Goal: Transaction & Acquisition: Purchase product/service

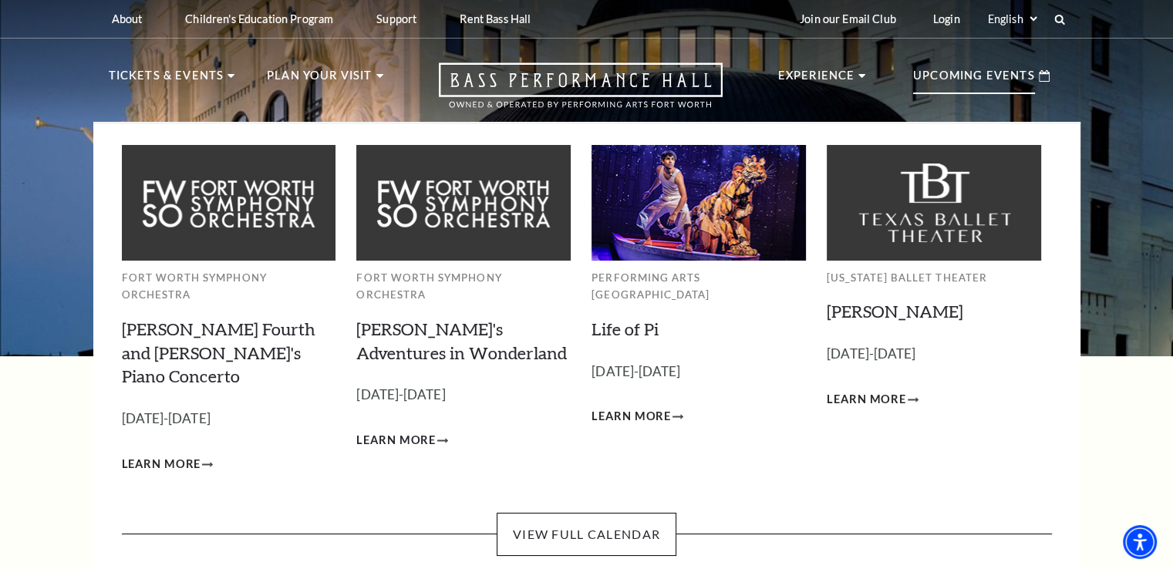
click at [1044, 73] on use at bounding box center [1044, 76] width 11 height 12
click at [974, 77] on p "Upcoming Events" at bounding box center [974, 80] width 122 height 28
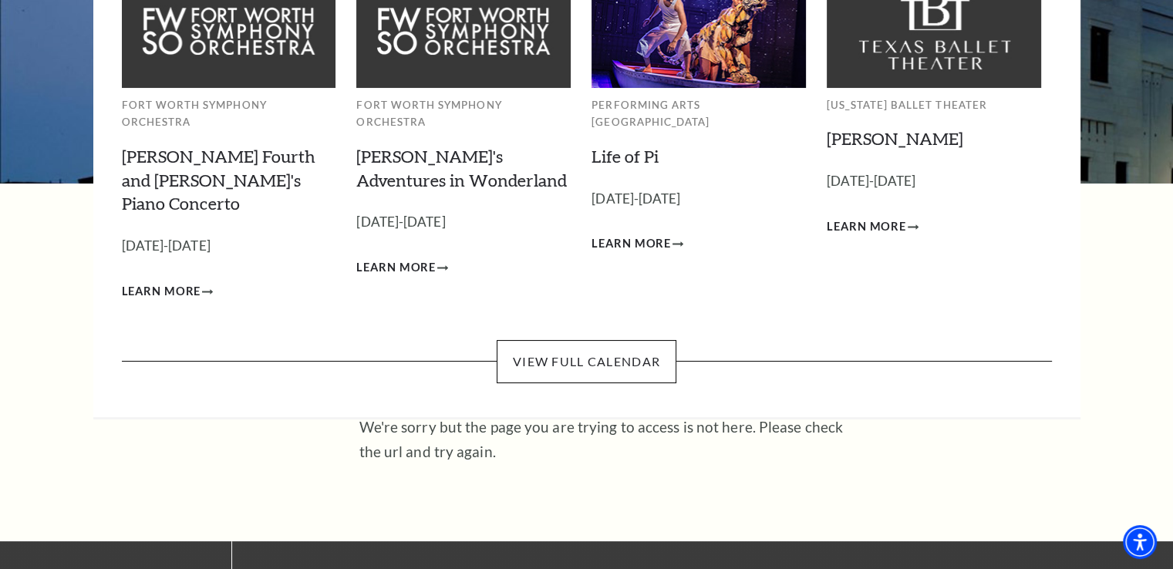
scroll to position [231, 0]
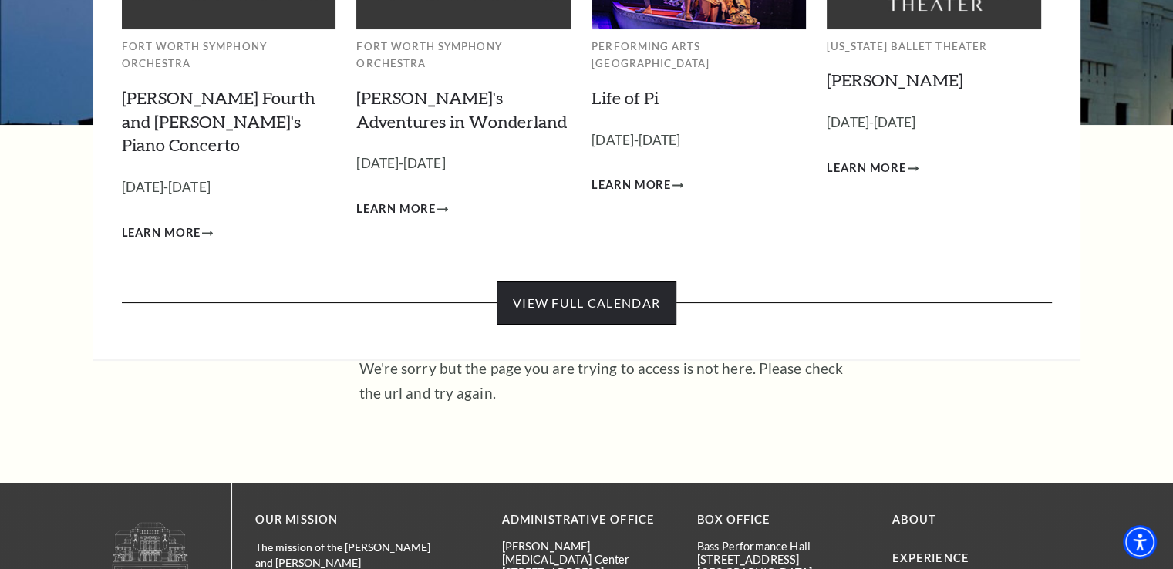
click at [608, 282] on link "View Full Calendar" at bounding box center [587, 303] width 180 height 43
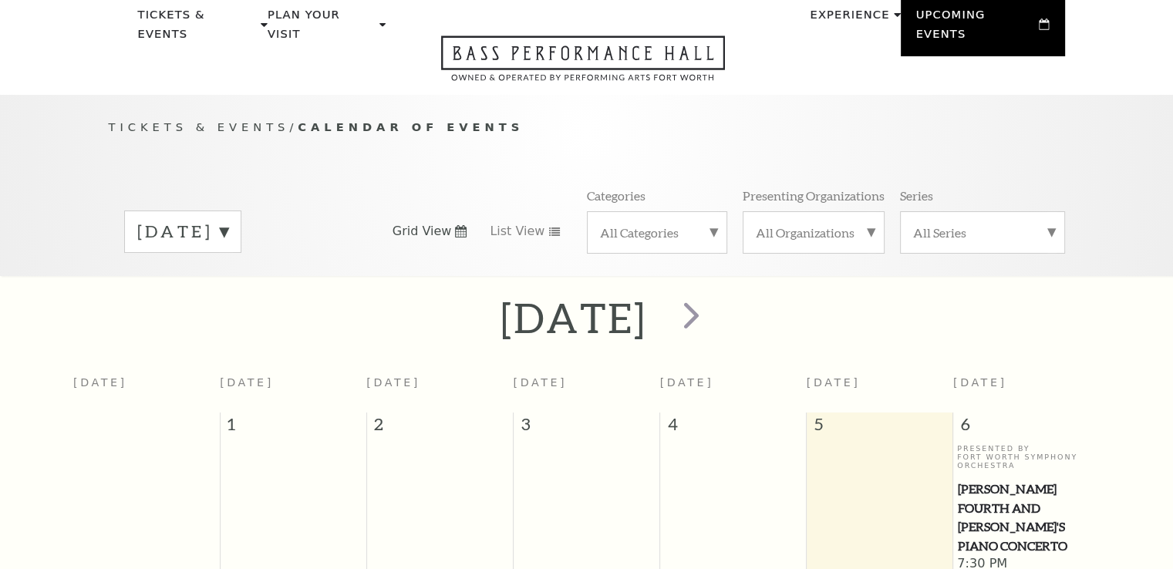
scroll to position [136, 0]
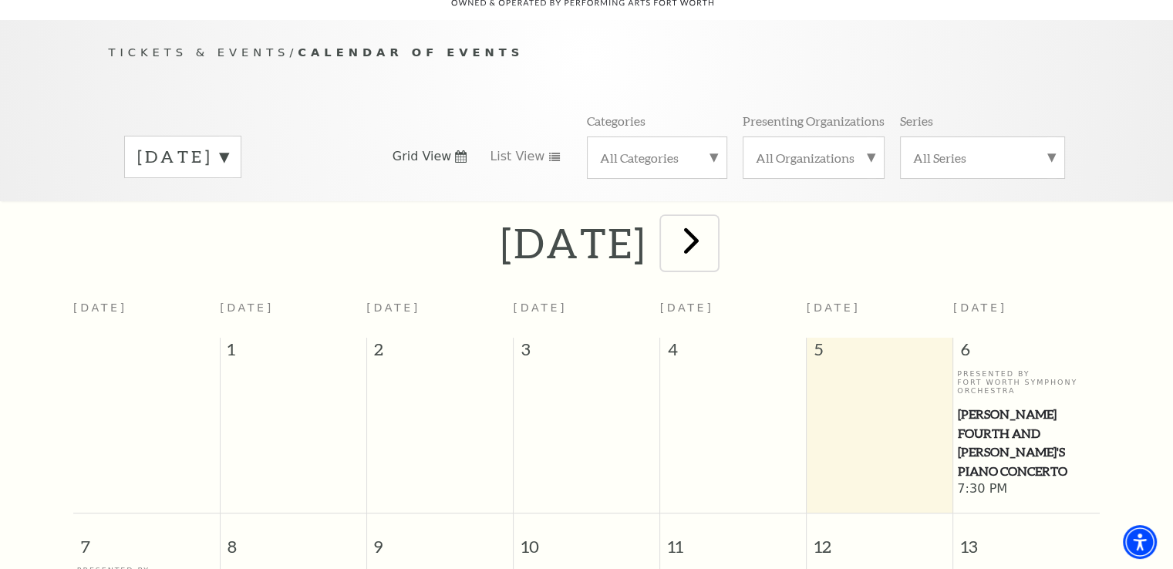
click at [714, 219] on span "next" at bounding box center [692, 240] width 44 height 44
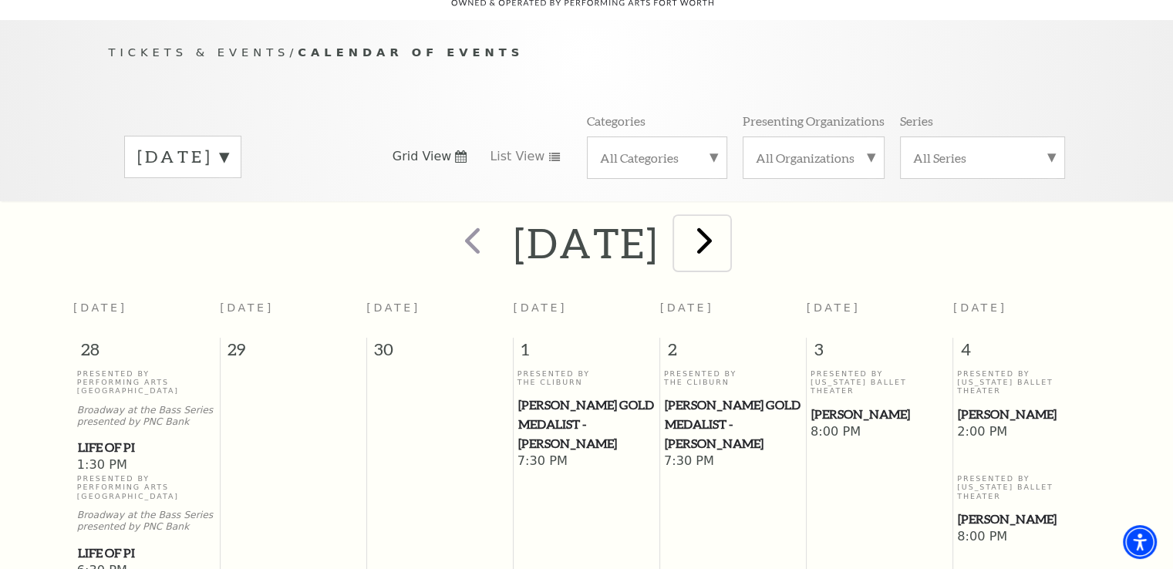
click at [727, 219] on span "next" at bounding box center [705, 240] width 44 height 44
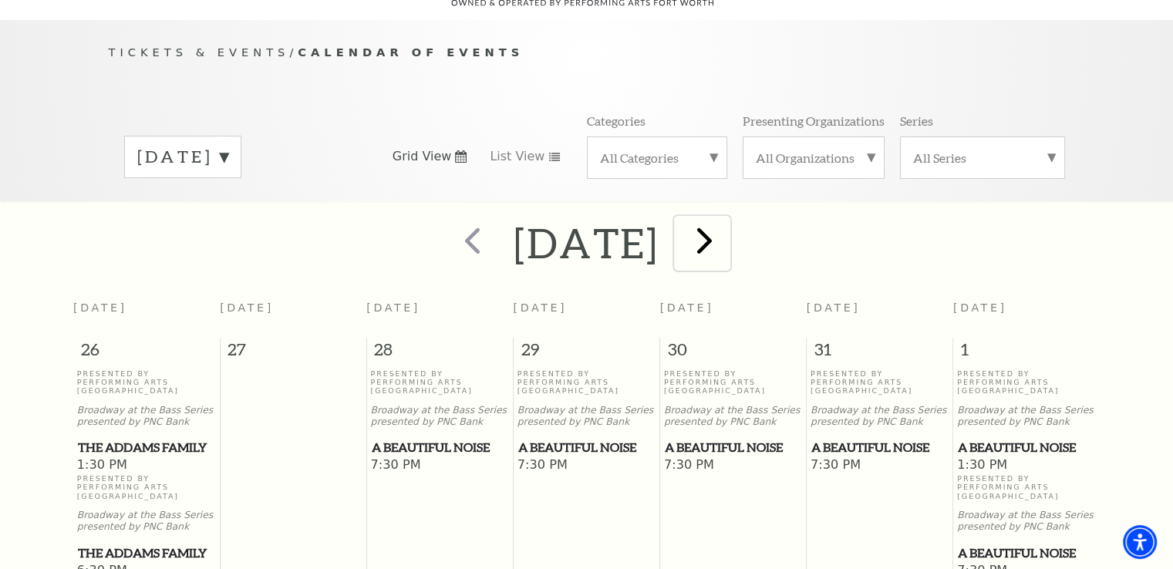
click at [727, 219] on span "next" at bounding box center [705, 240] width 44 height 44
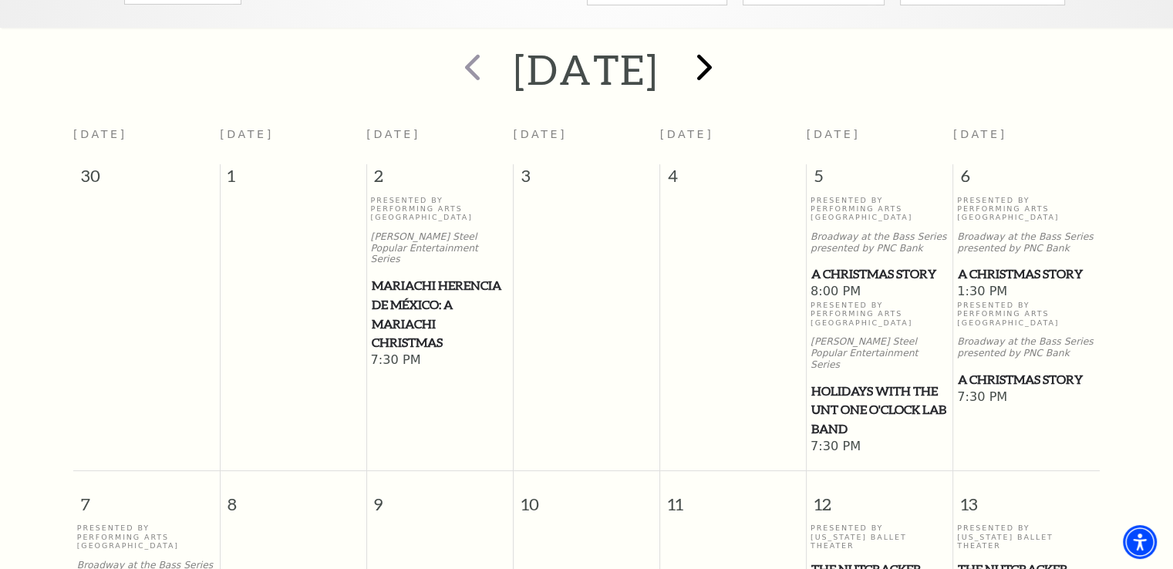
scroll to position [367, 0]
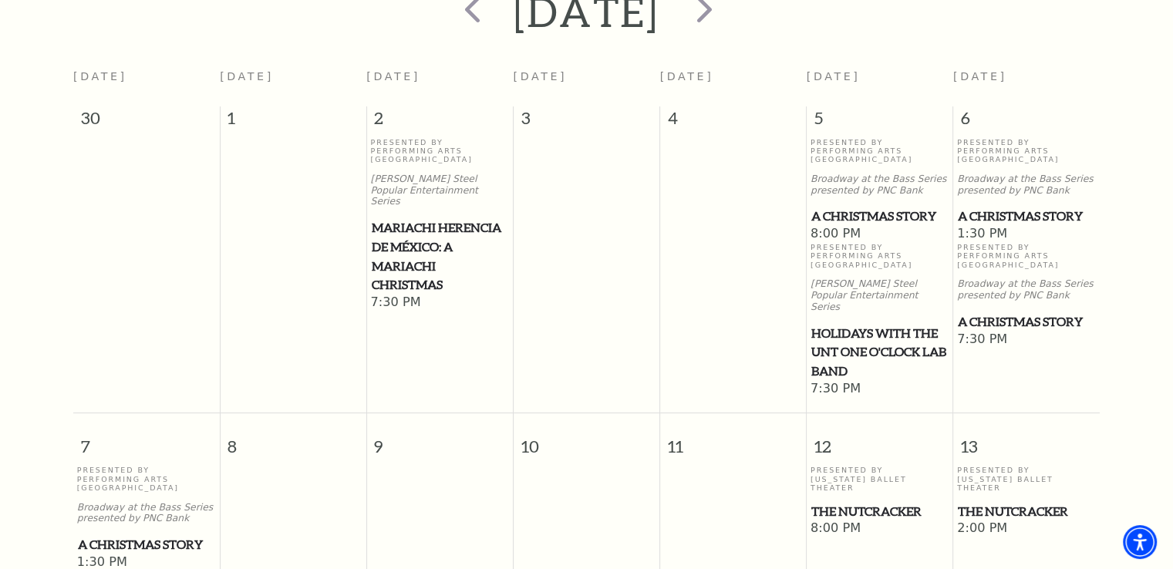
click at [869, 325] on span "Holidays with the UNT One O'Clock Lab Band" at bounding box center [880, 352] width 137 height 57
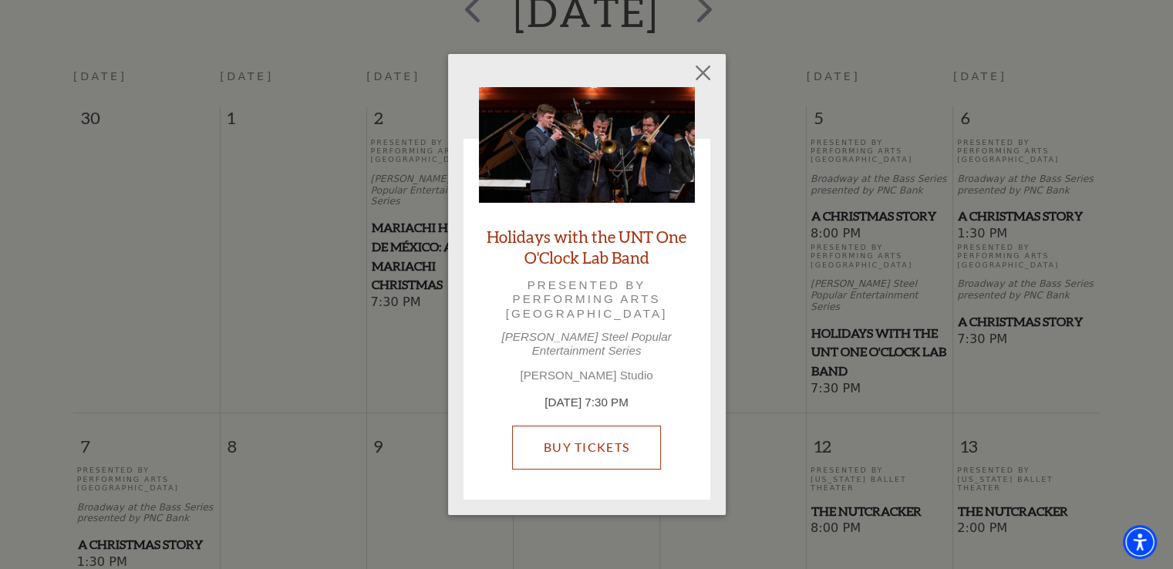
click at [617, 442] on link "Buy Tickets" at bounding box center [586, 447] width 149 height 43
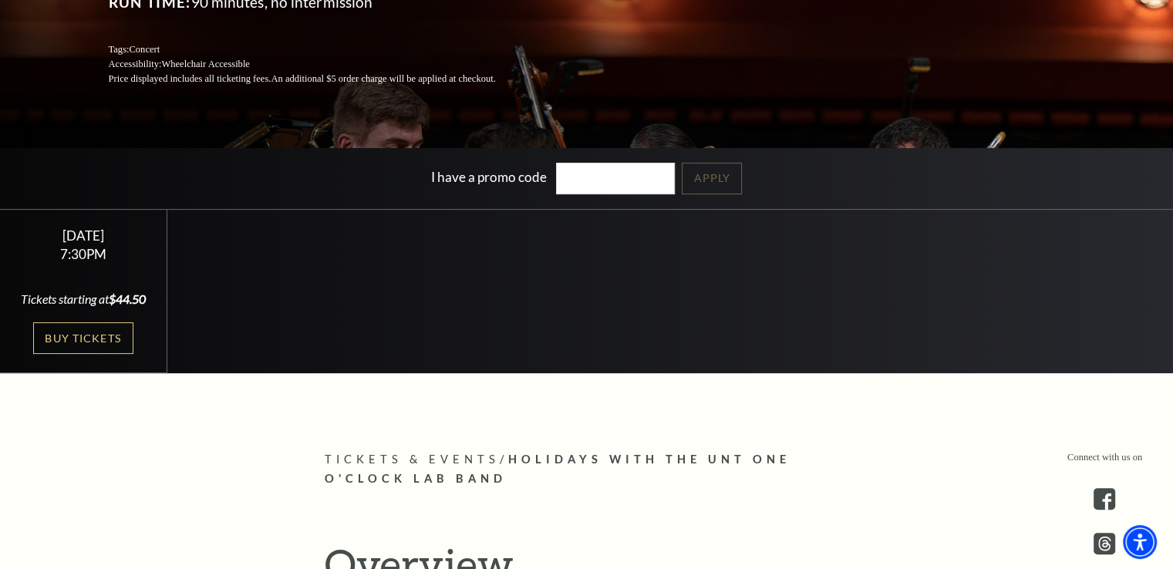
scroll to position [309, 0]
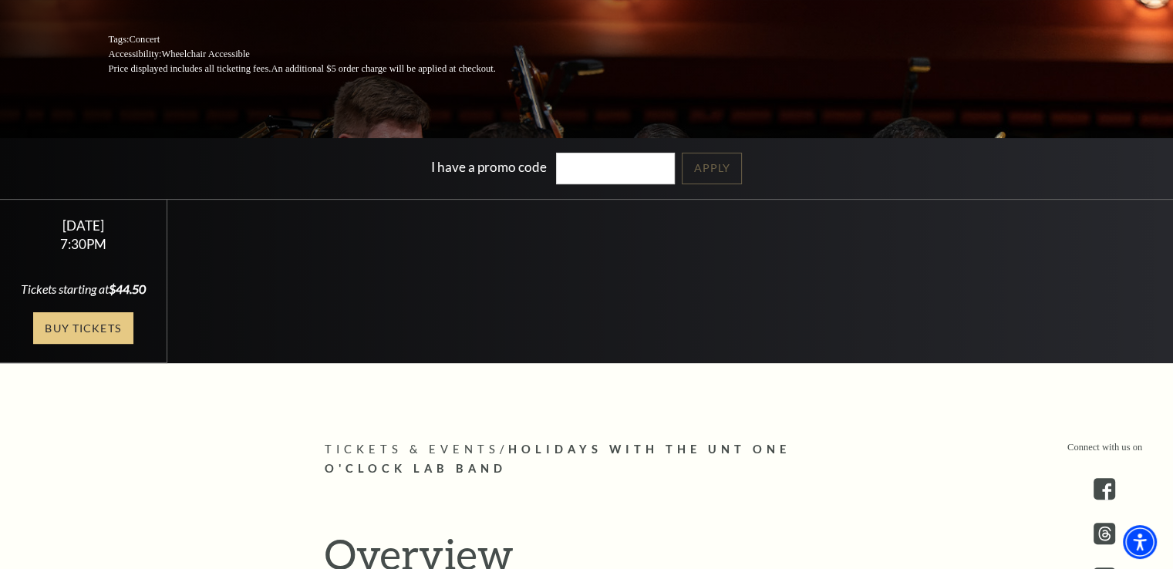
click at [103, 333] on link "Buy Tickets" at bounding box center [83, 328] width 100 height 32
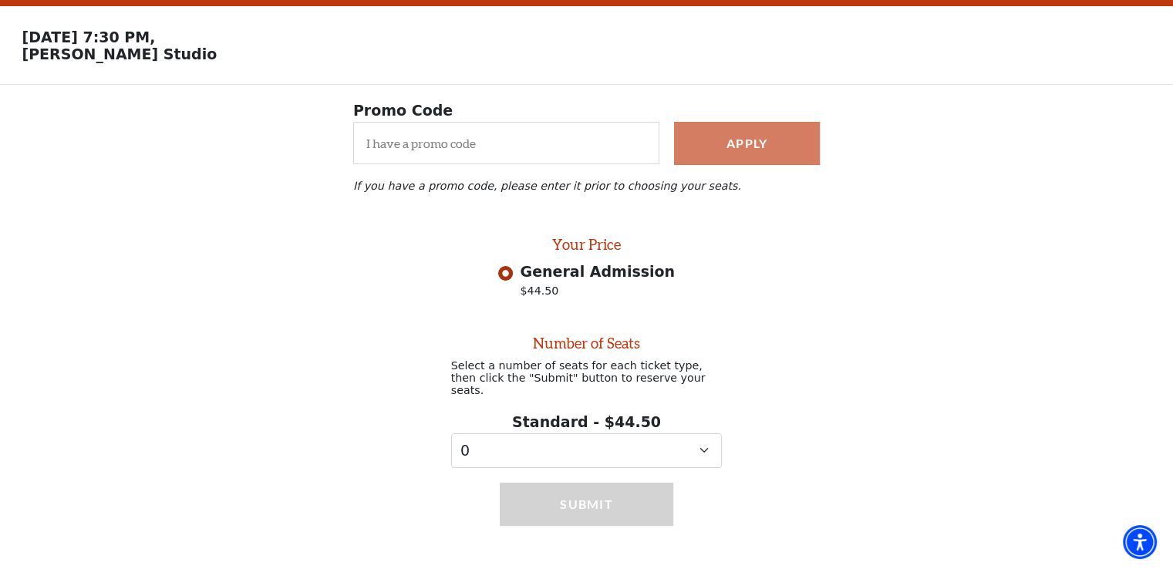
scroll to position [57, 0]
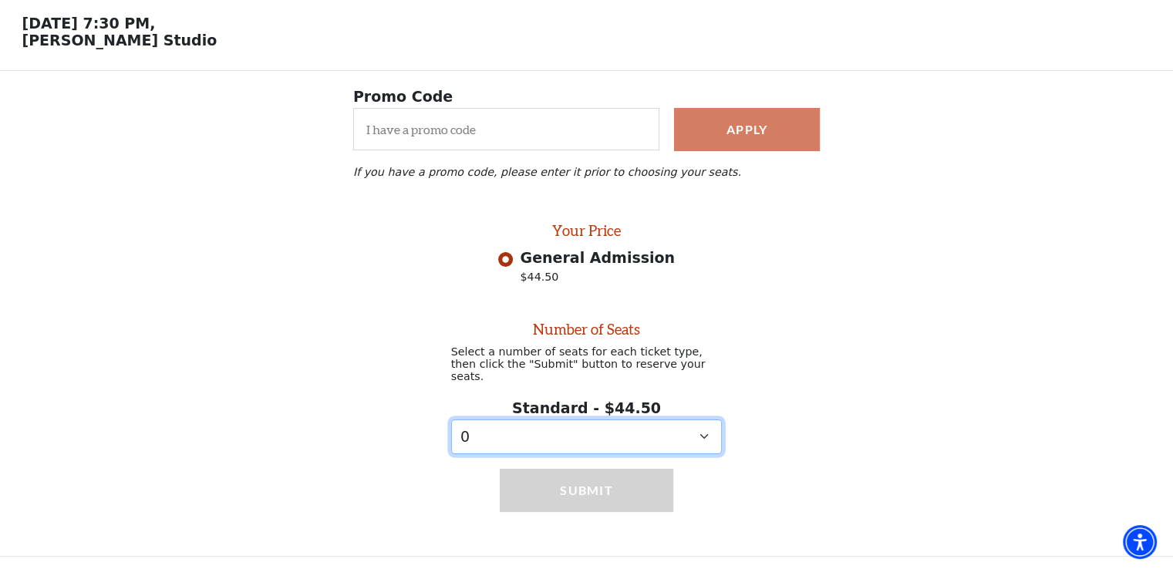
click at [701, 433] on select "0 1" at bounding box center [587, 437] width 272 height 35
select select "1"
click at [451, 420] on select "0 1" at bounding box center [587, 437] width 272 height 35
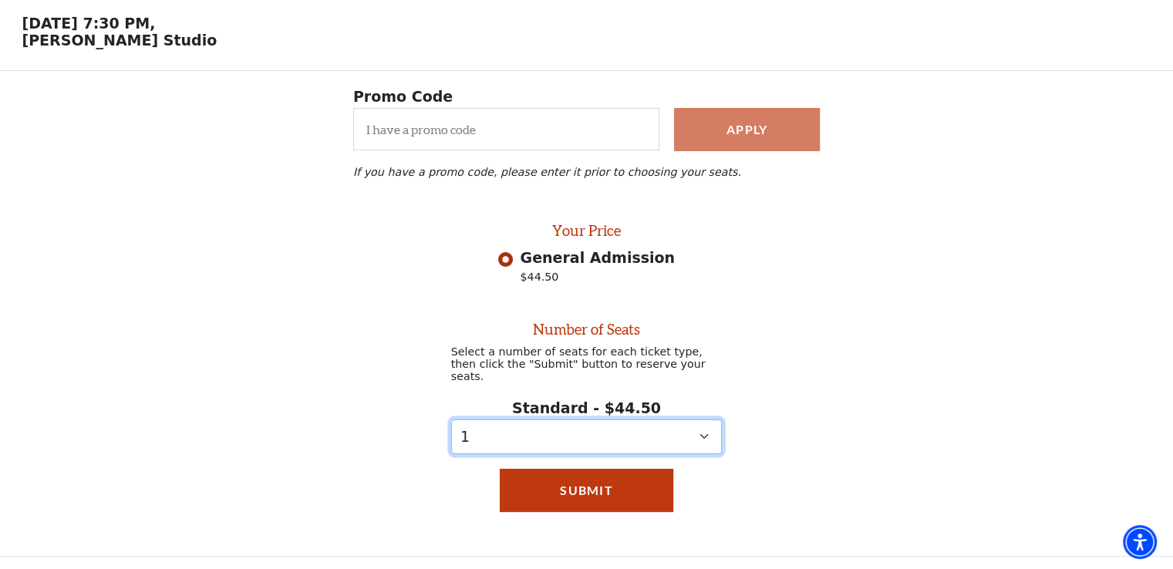
click at [704, 430] on select "0 1" at bounding box center [587, 437] width 272 height 35
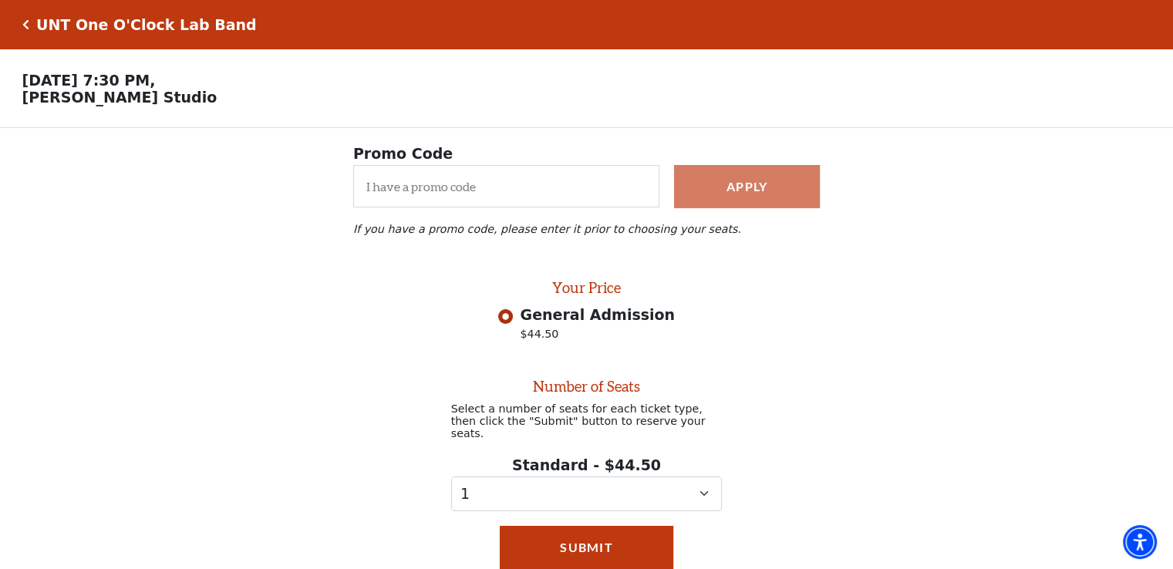
click at [25, 23] on icon "Click here to go back to filters" at bounding box center [25, 24] width 7 height 11
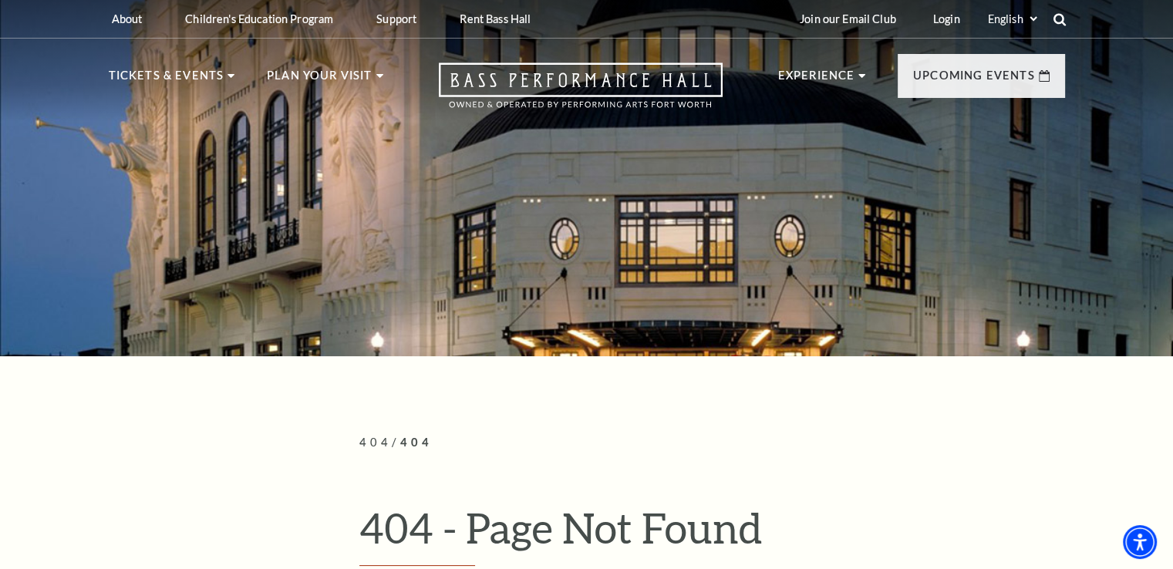
click at [1061, 19] on use at bounding box center [1059, 19] width 12 height 12
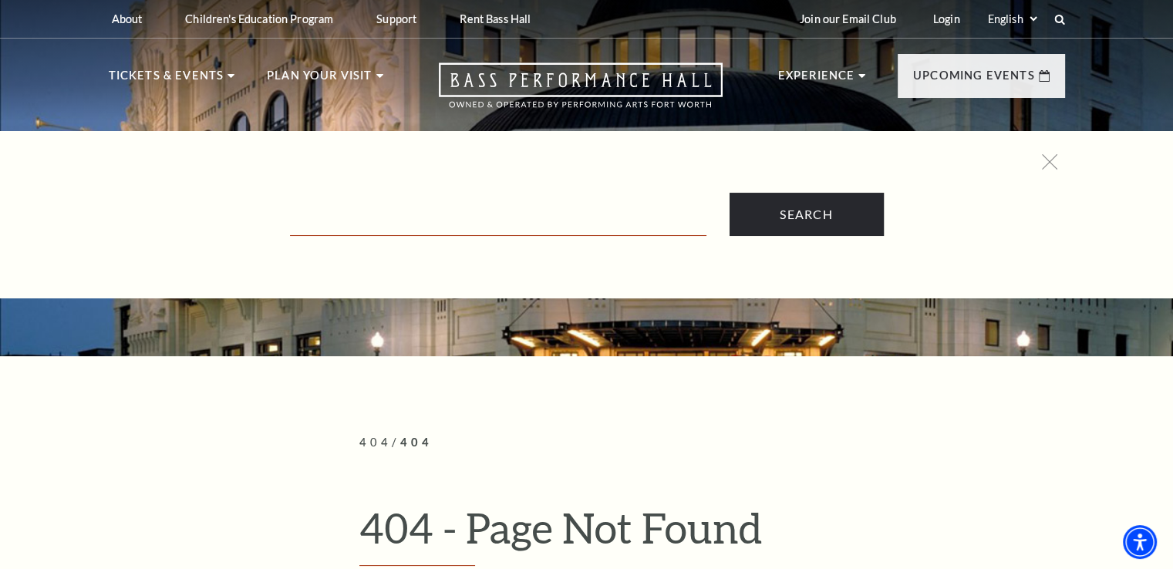
click at [348, 214] on input "Text field" at bounding box center [498, 220] width 417 height 32
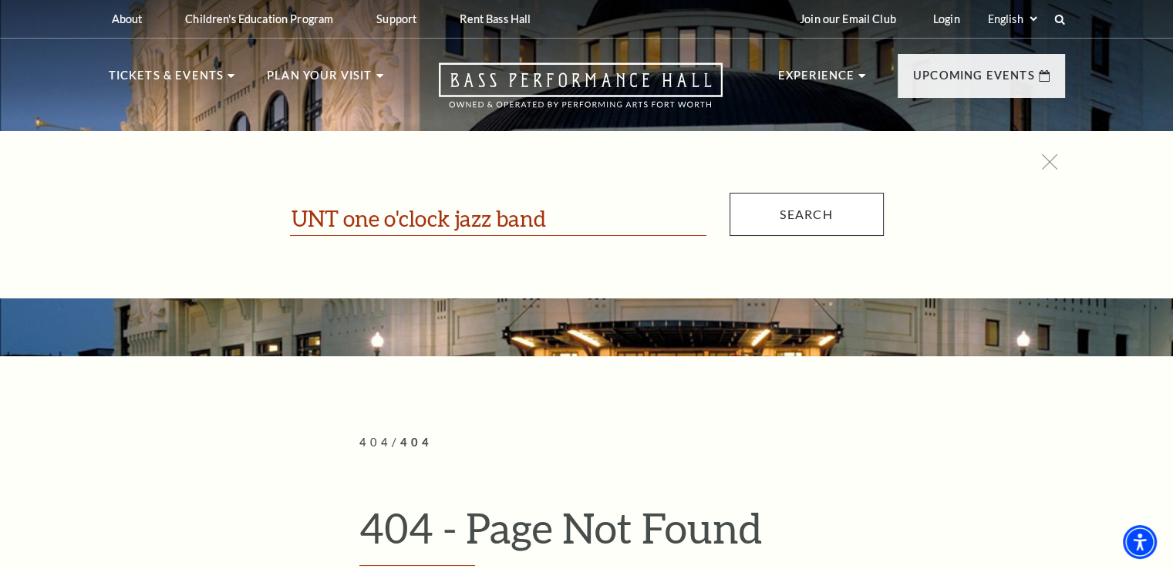
type input "UNT one o'clock jazz band"
click at [822, 212] on input "Search" at bounding box center [807, 214] width 154 height 43
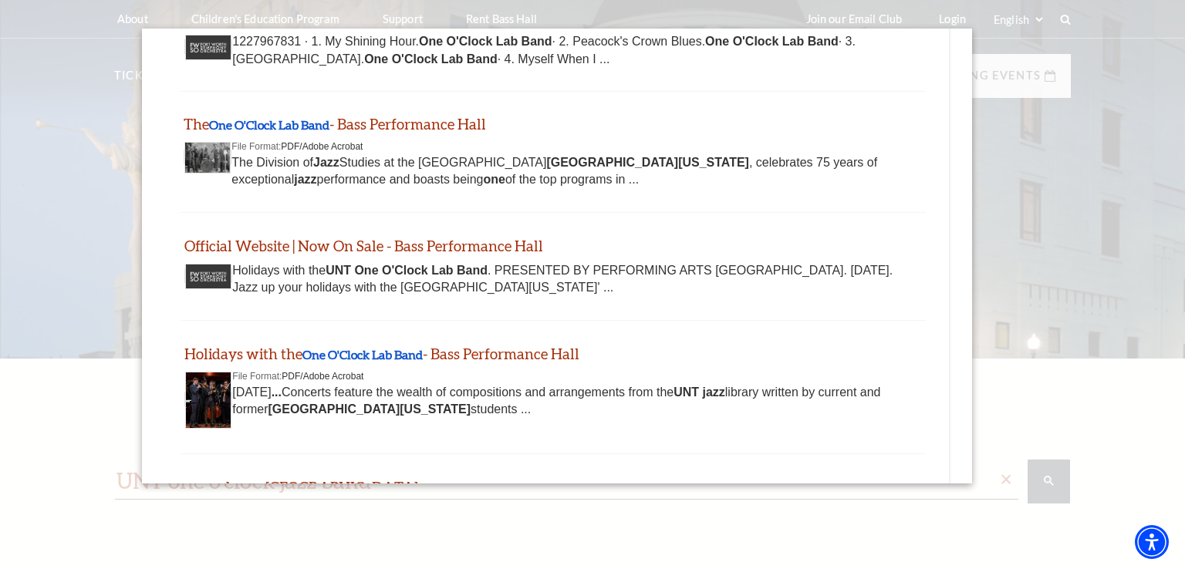
scroll to position [154, 0]
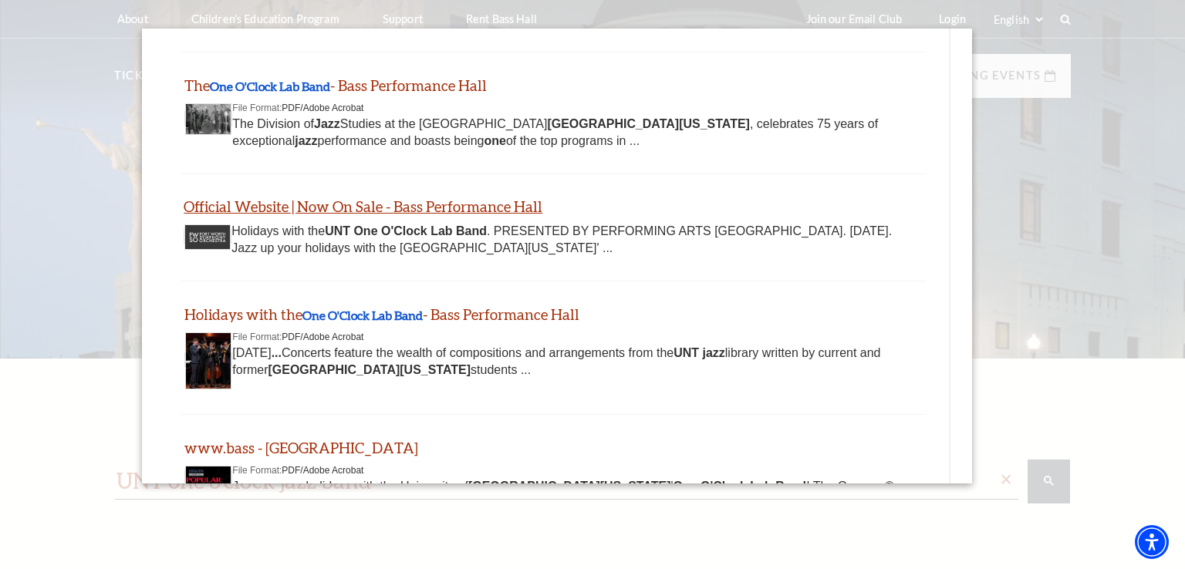
click at [469, 204] on link "Official Website | Now On Sale - Bass Performance Hall" at bounding box center [363, 206] width 359 height 18
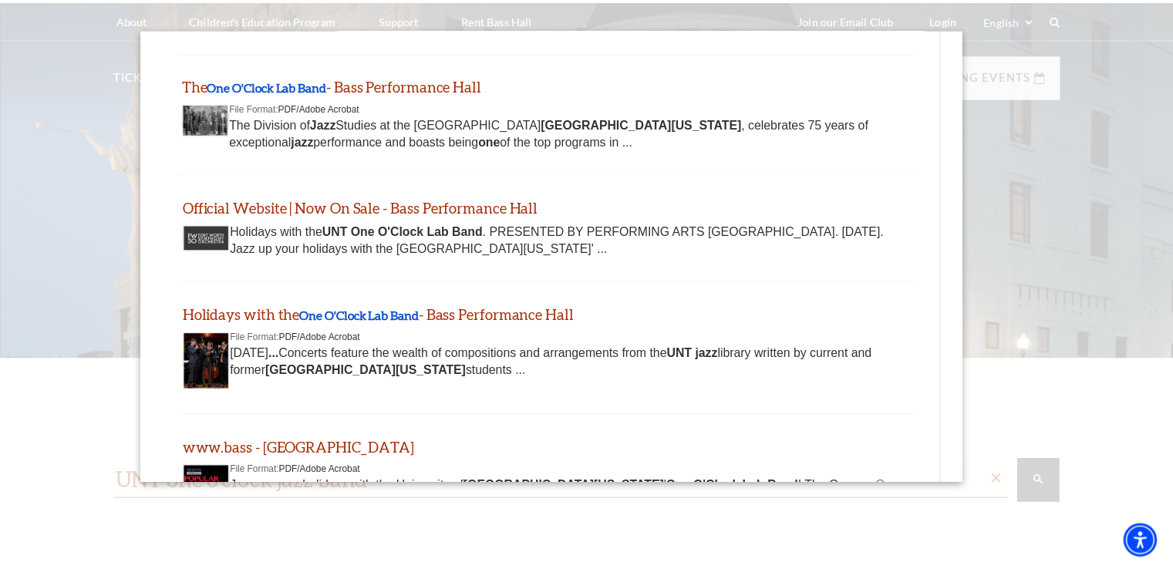
scroll to position [0, 0]
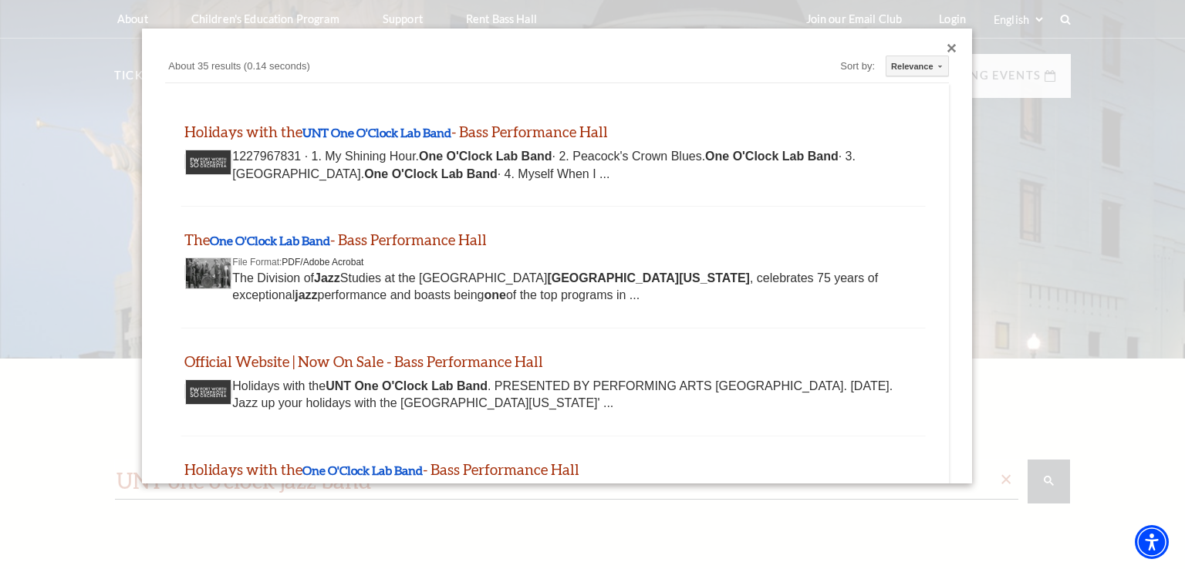
click at [947, 44] on div "Close dialog" at bounding box center [951, 48] width 9 height 9
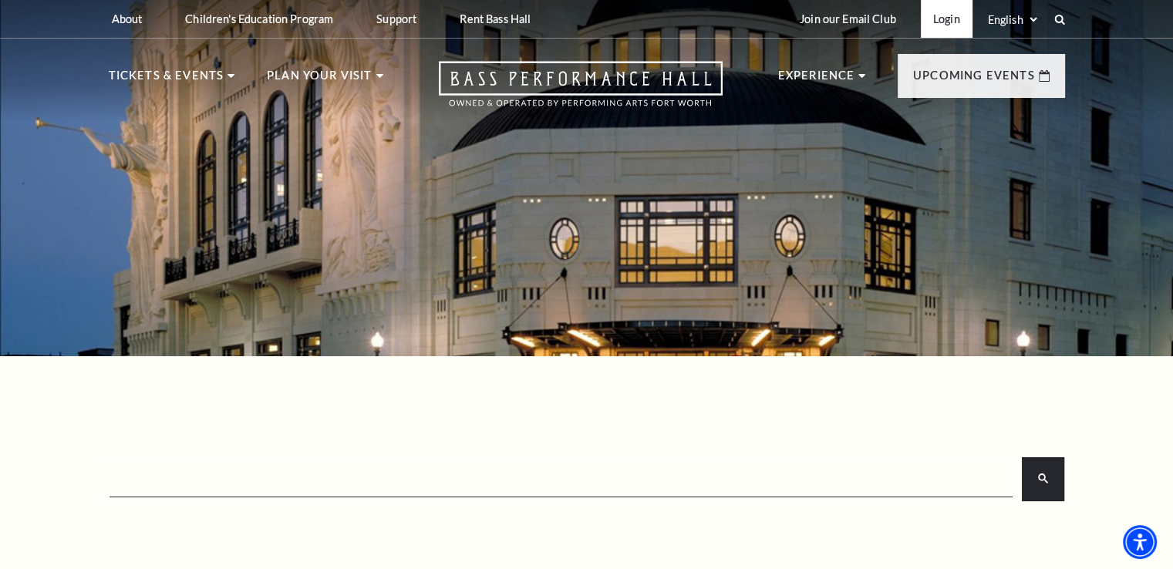
click at [947, 19] on link "Login" at bounding box center [947, 19] width 52 height 38
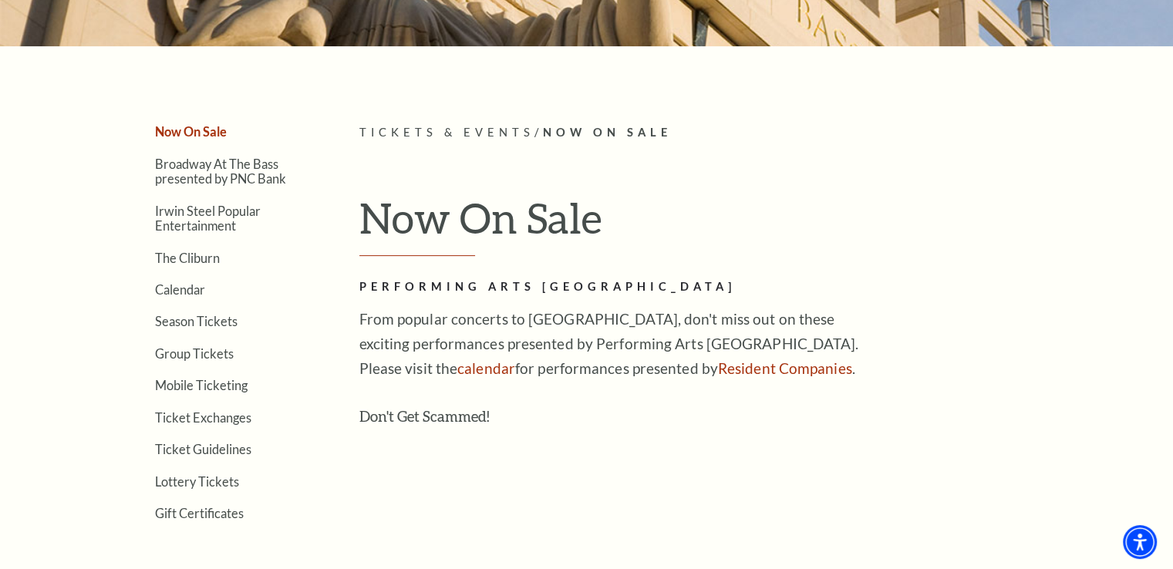
scroll to position [309, 0]
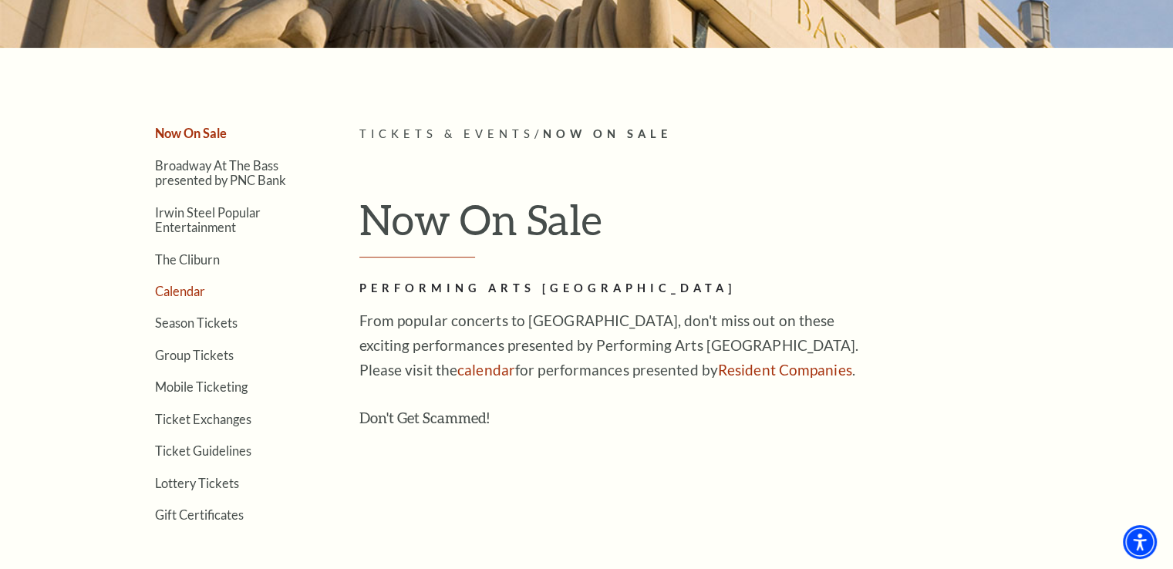
click at [176, 287] on link "Calendar" at bounding box center [180, 291] width 50 height 15
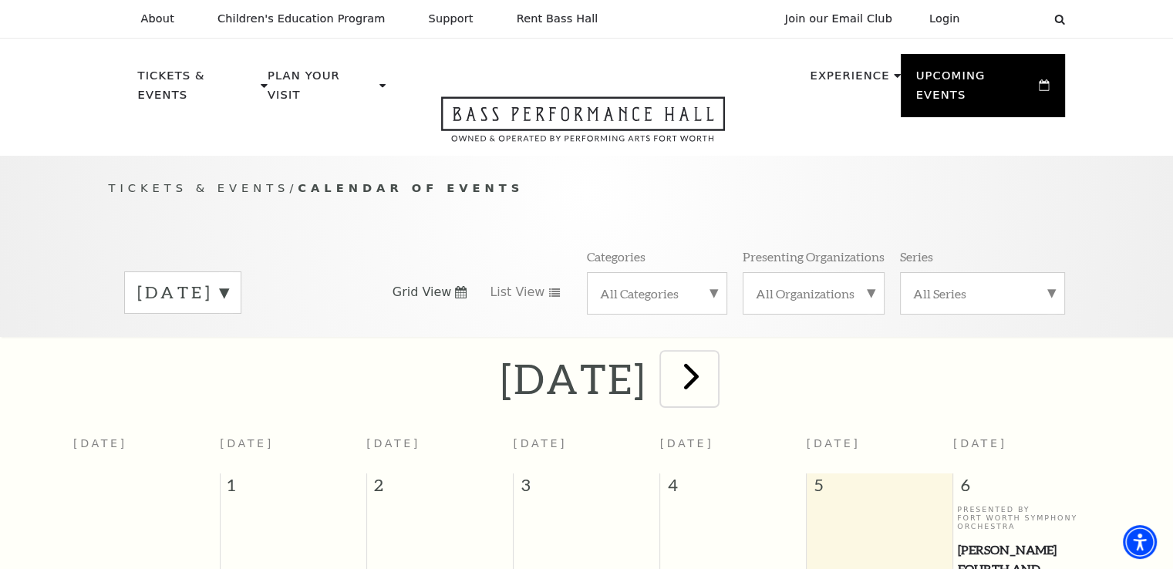
click at [714, 362] on span "next" at bounding box center [692, 376] width 44 height 44
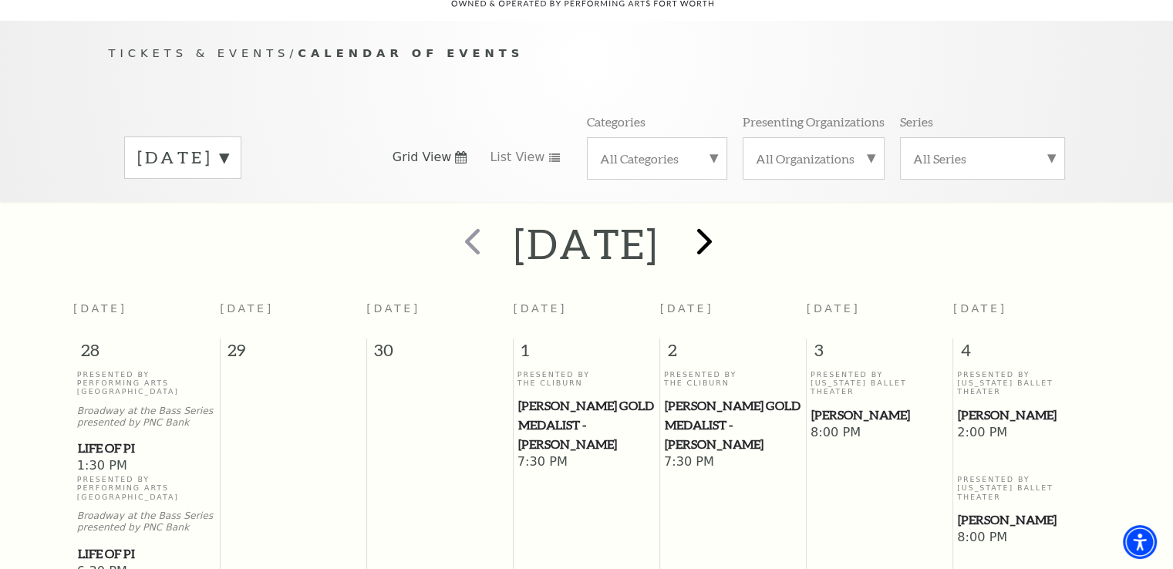
scroll to position [136, 0]
click at [727, 220] on span "next" at bounding box center [705, 240] width 44 height 44
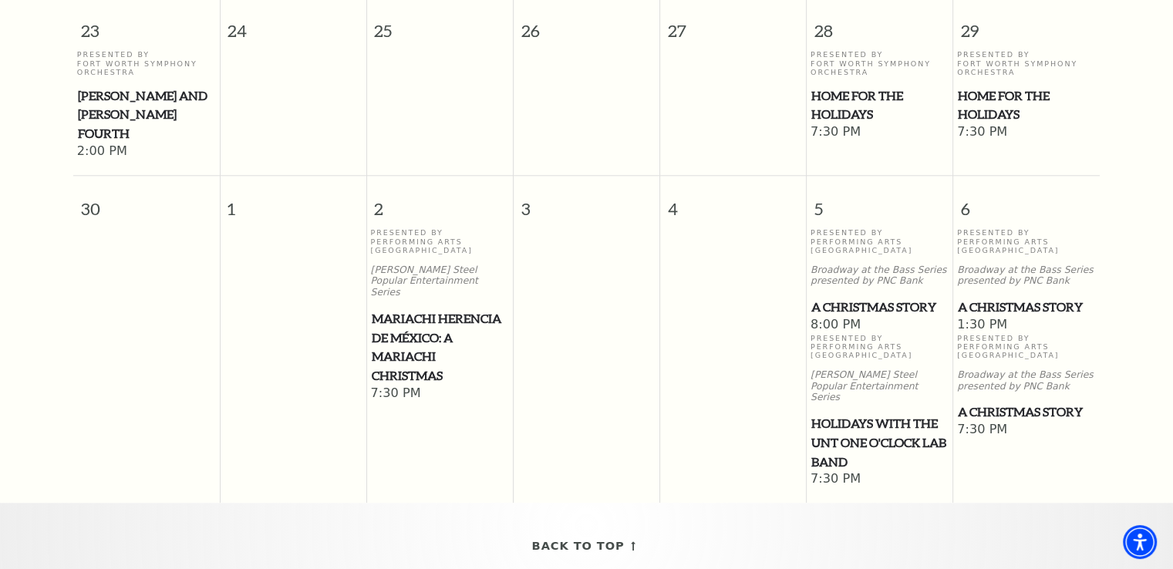
scroll to position [1601, 0]
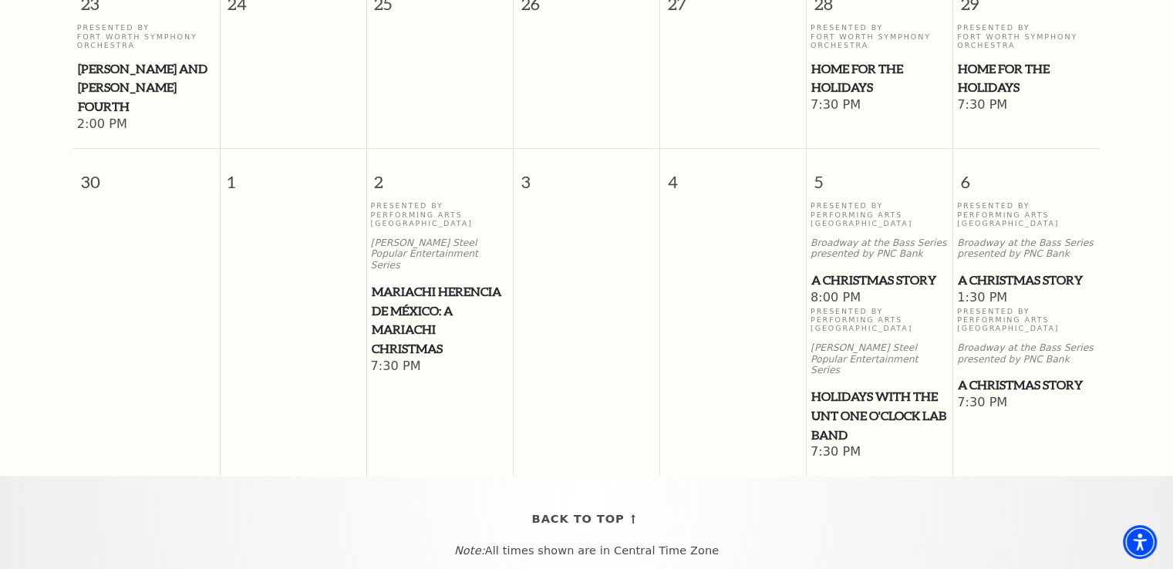
click at [857, 396] on span "Holidays with the UNT One O'Clock Lab Band" at bounding box center [880, 415] width 137 height 57
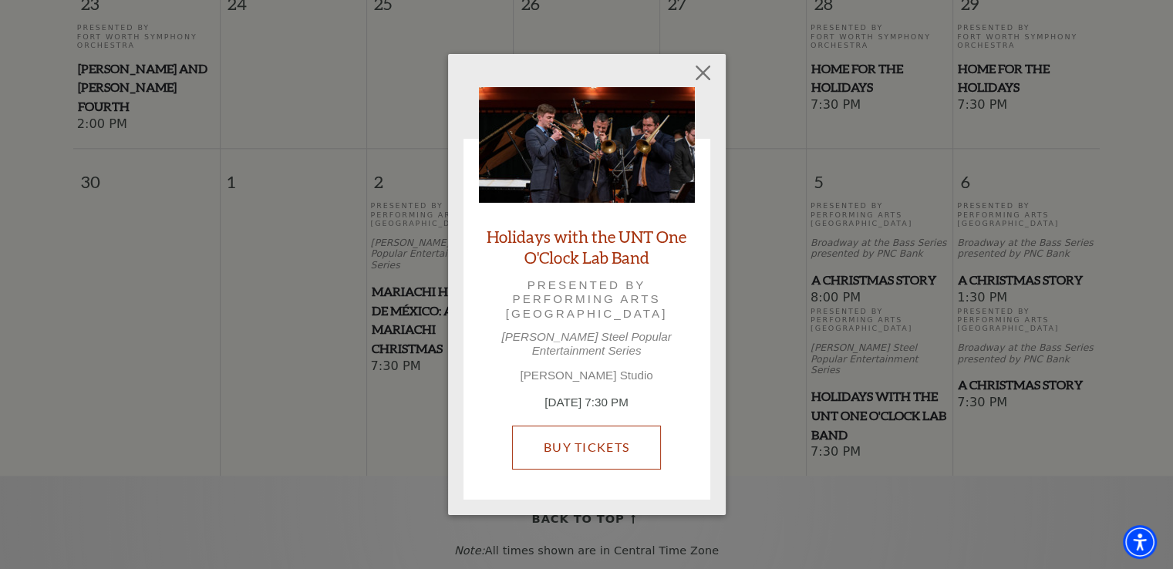
click at [588, 444] on link "Buy Tickets" at bounding box center [586, 447] width 149 height 43
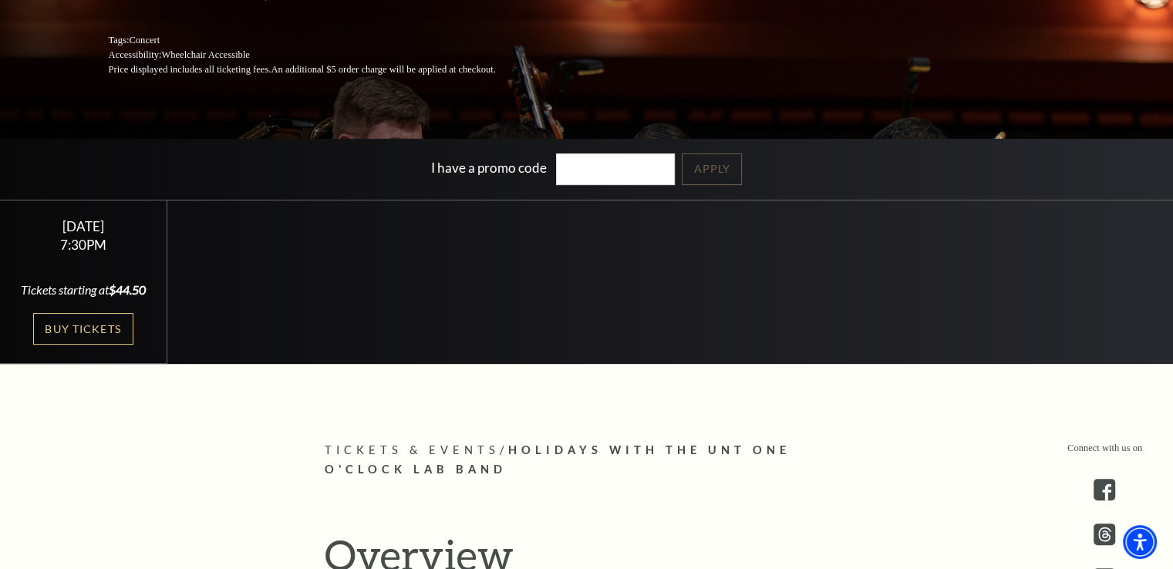
scroll to position [309, 0]
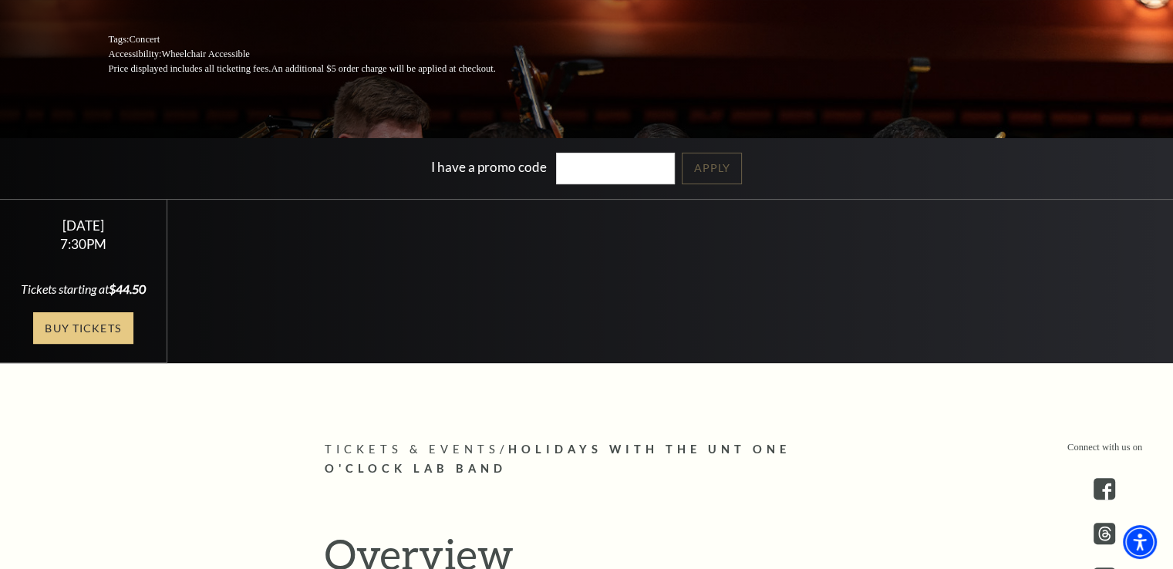
click at [100, 344] on link "Buy Tickets" at bounding box center [83, 328] width 100 height 32
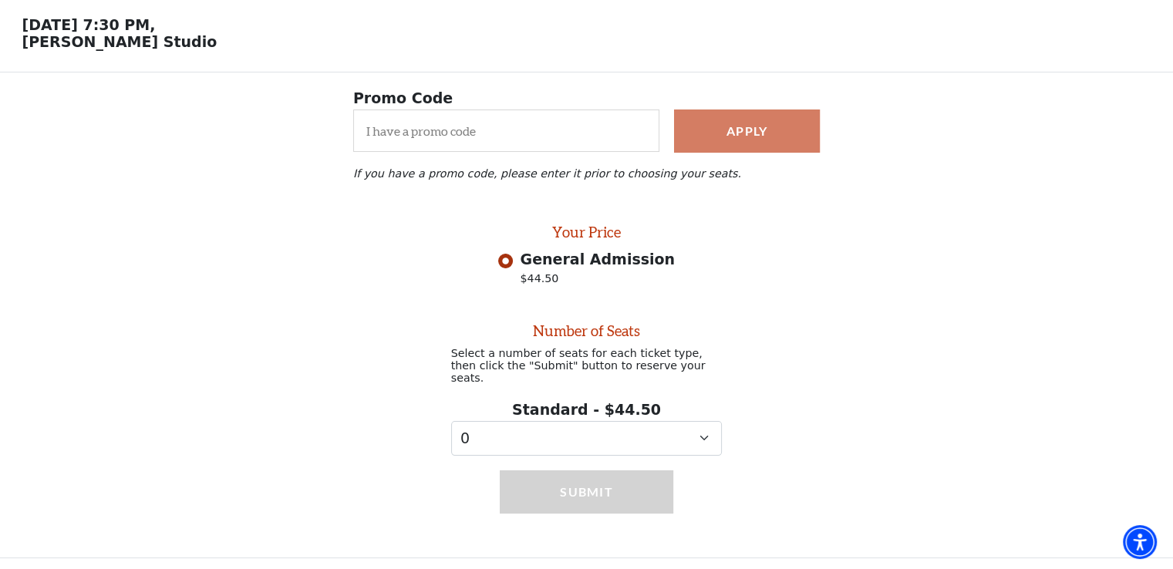
scroll to position [57, 0]
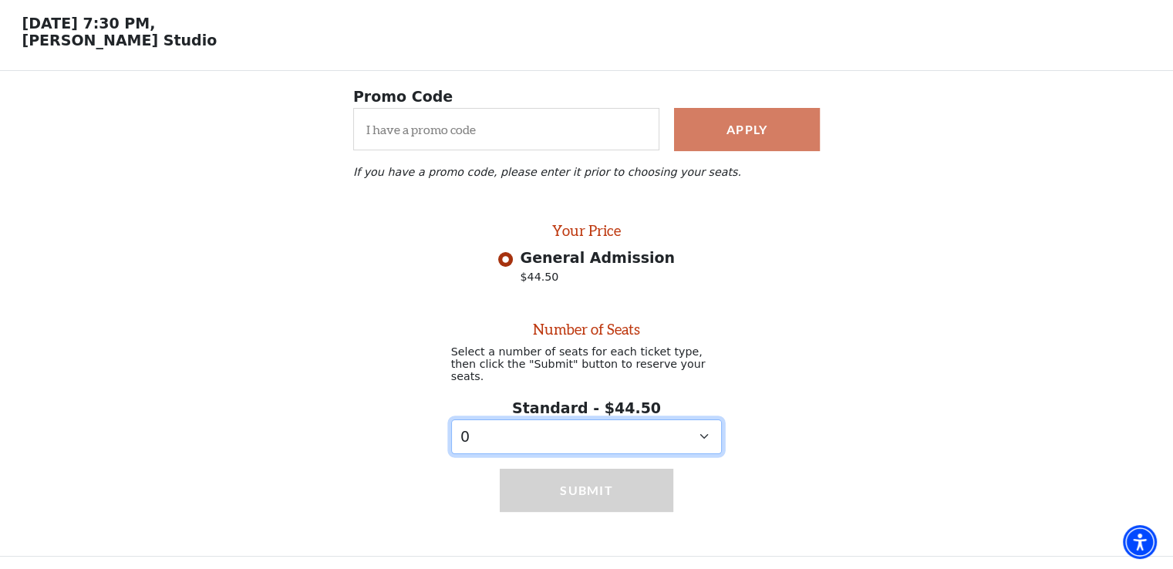
click at [706, 437] on select "0 1" at bounding box center [587, 437] width 272 height 35
select select "1"
click at [451, 420] on select "0 1" at bounding box center [587, 437] width 272 height 35
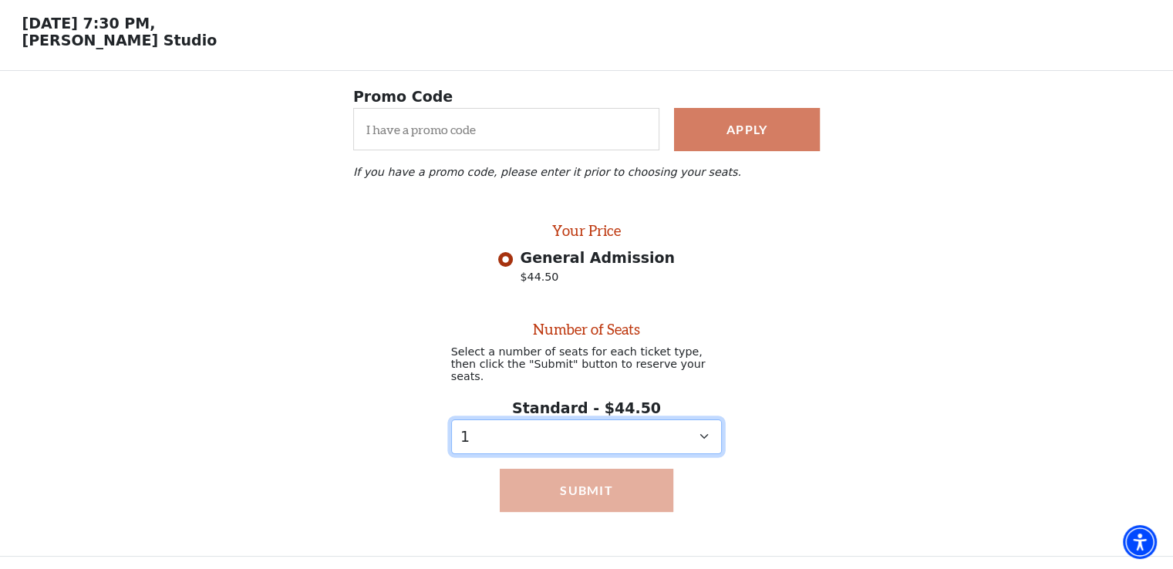
scroll to position [0, 0]
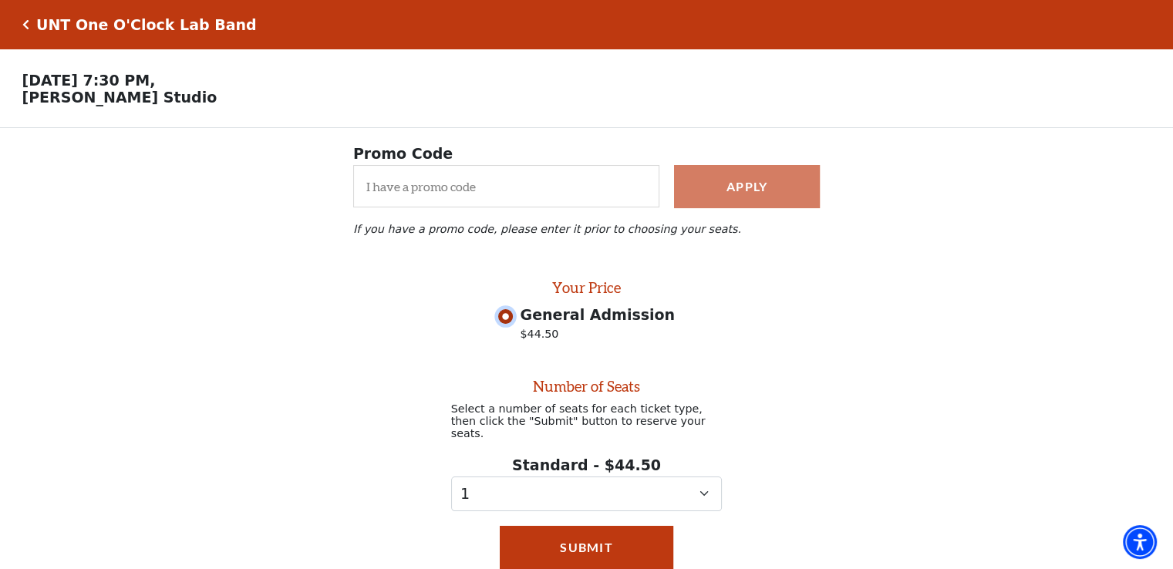
click at [513, 324] on input "General Admission $44.50" at bounding box center [505, 316] width 15 height 15
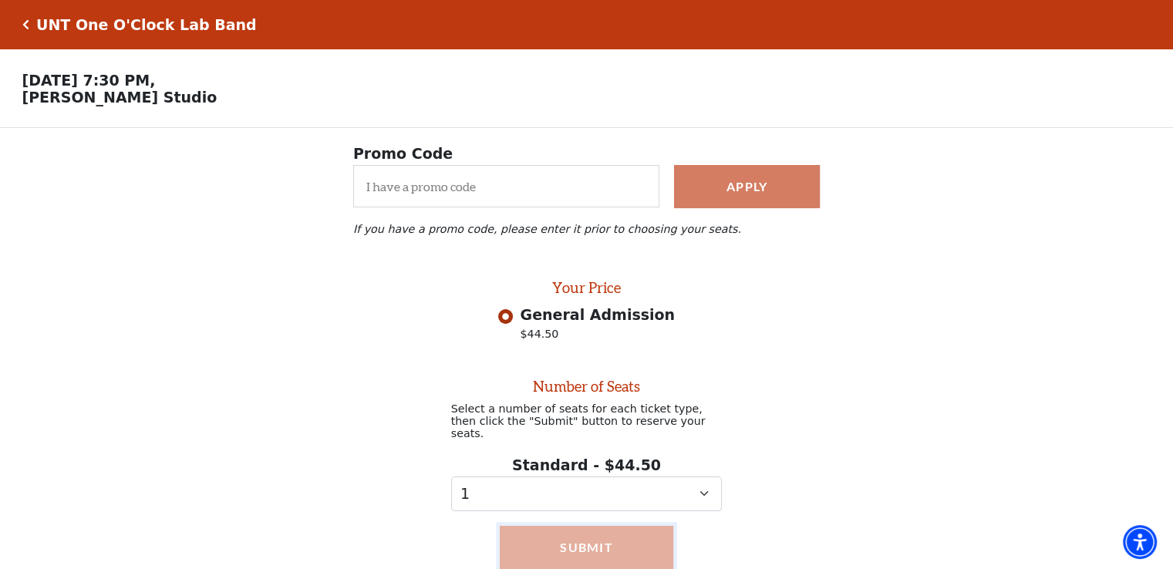
click at [572, 542] on button "Submit" at bounding box center [587, 547] width 174 height 43
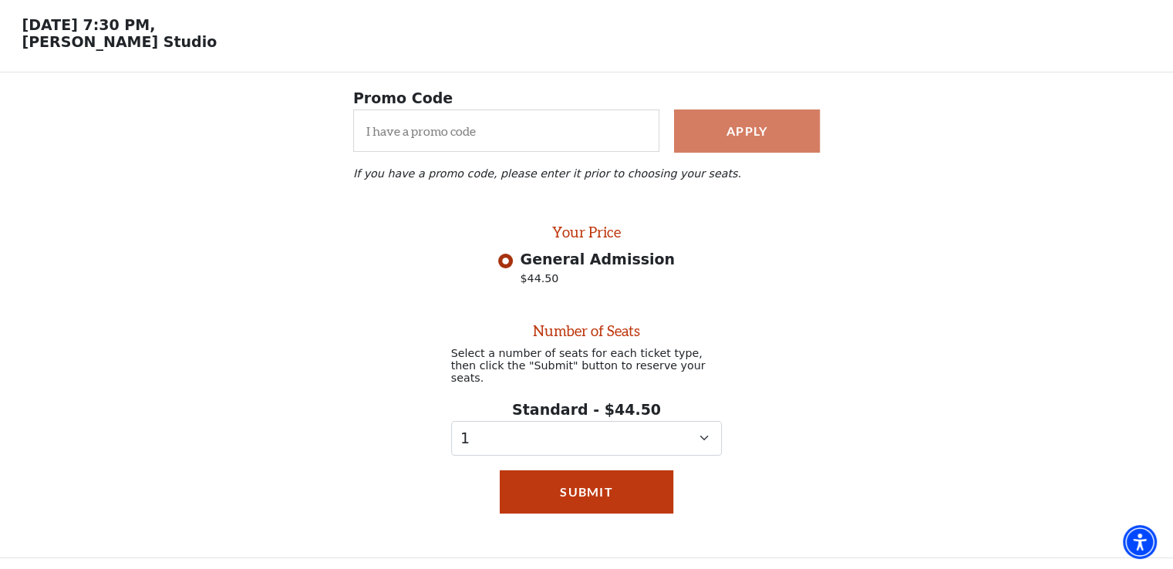
scroll to position [139, 0]
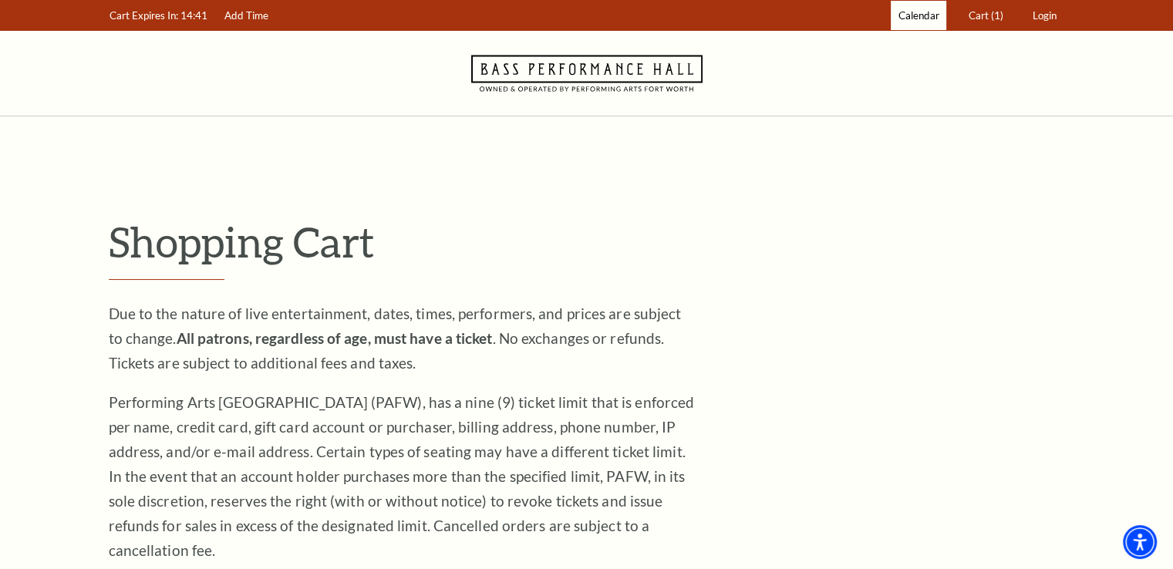
click at [908, 14] on span "Calendar" at bounding box center [919, 15] width 41 height 12
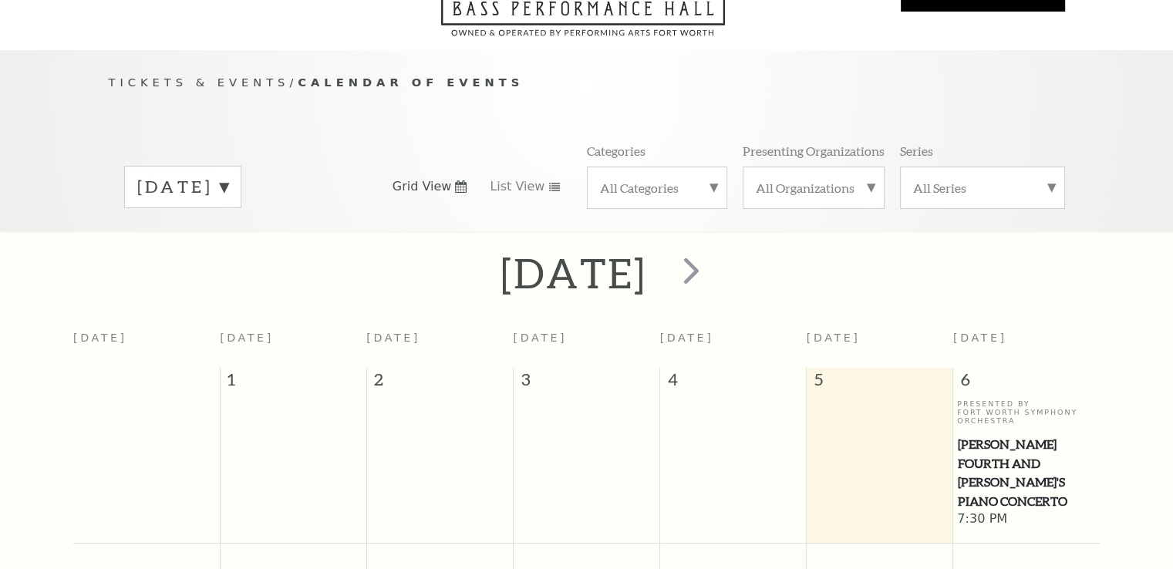
scroll to position [136, 0]
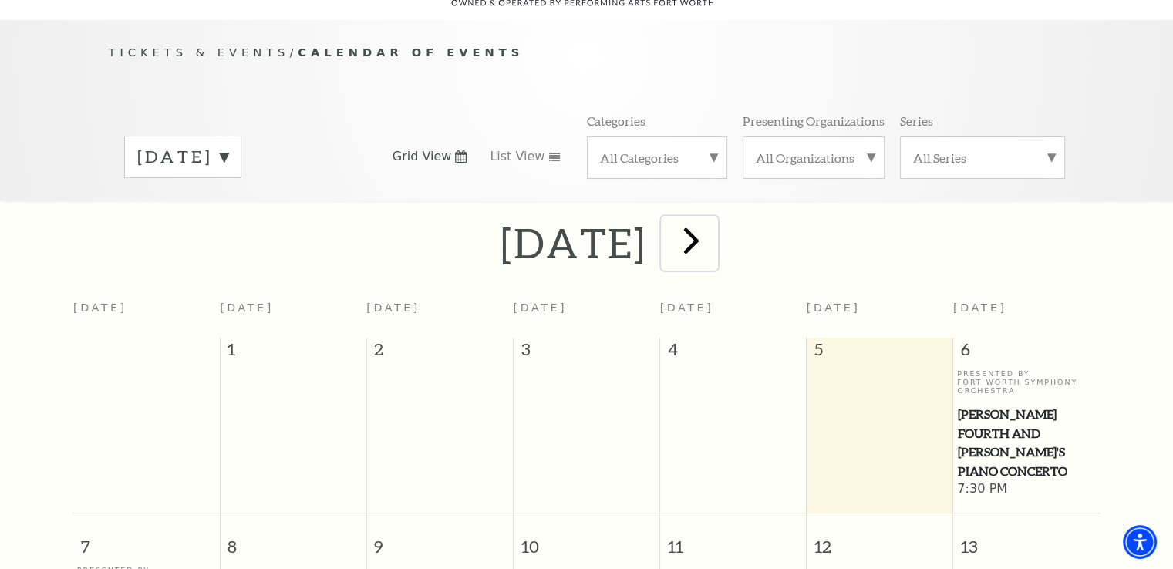
click at [714, 224] on span "next" at bounding box center [692, 240] width 44 height 44
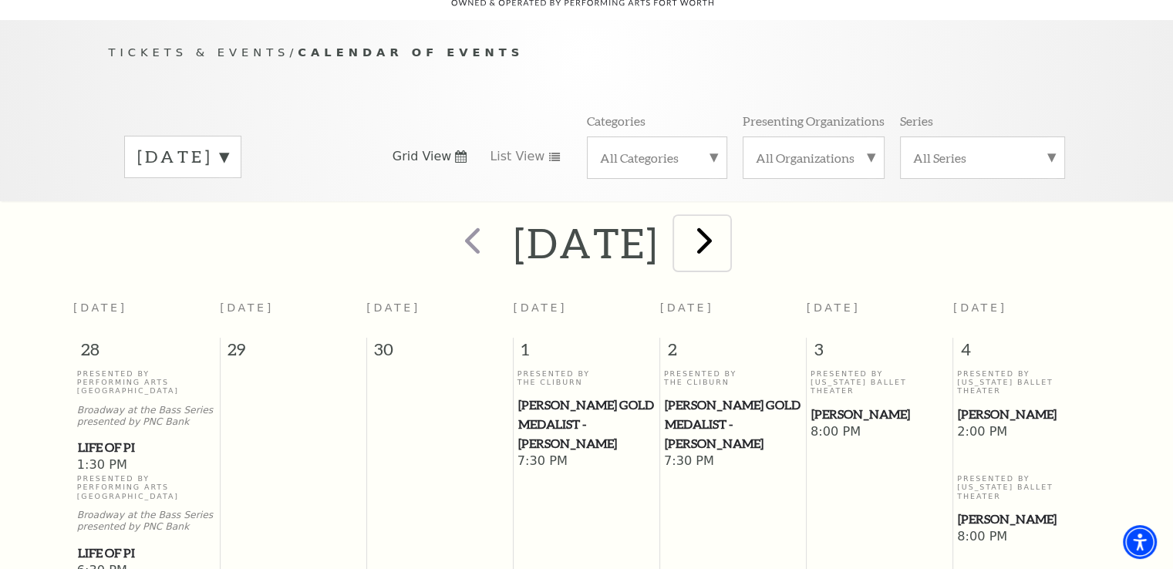
click at [727, 220] on span "next" at bounding box center [705, 240] width 44 height 44
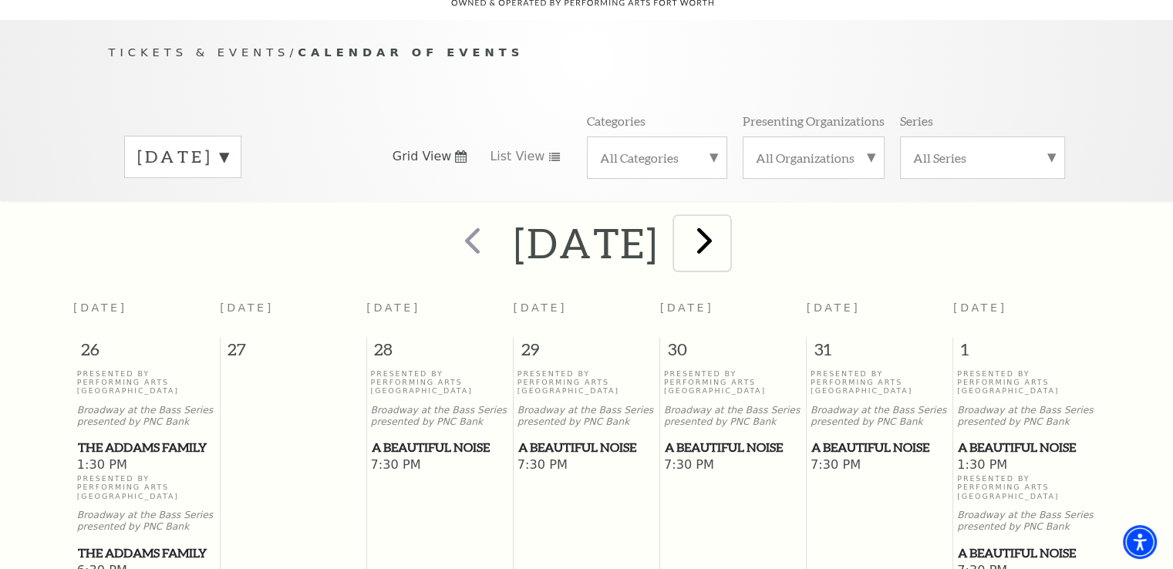
click at [727, 222] on span "next" at bounding box center [705, 240] width 44 height 44
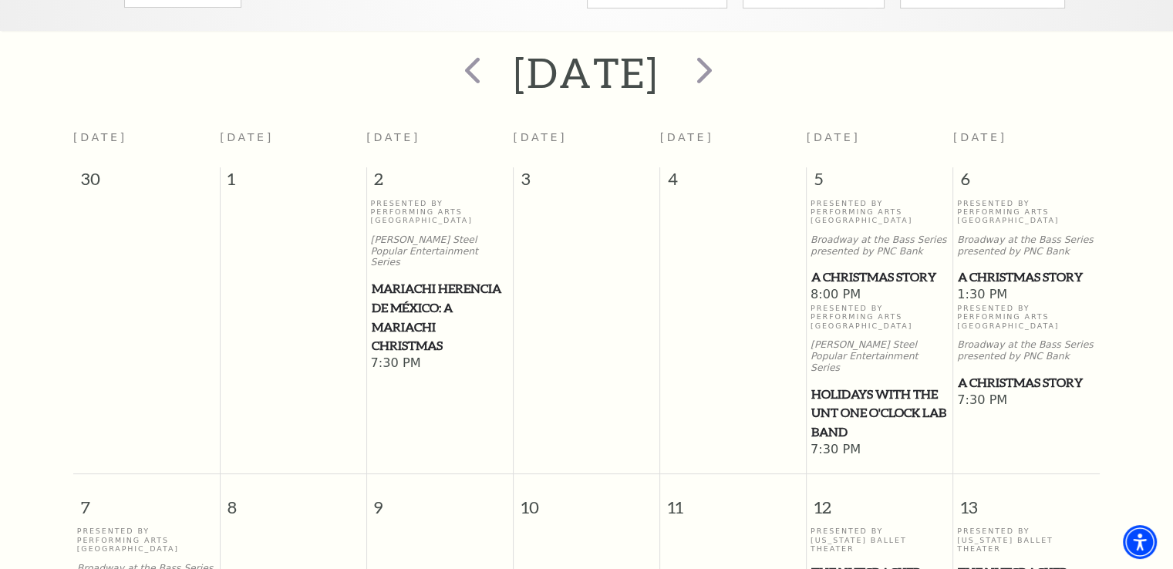
scroll to position [521, 0]
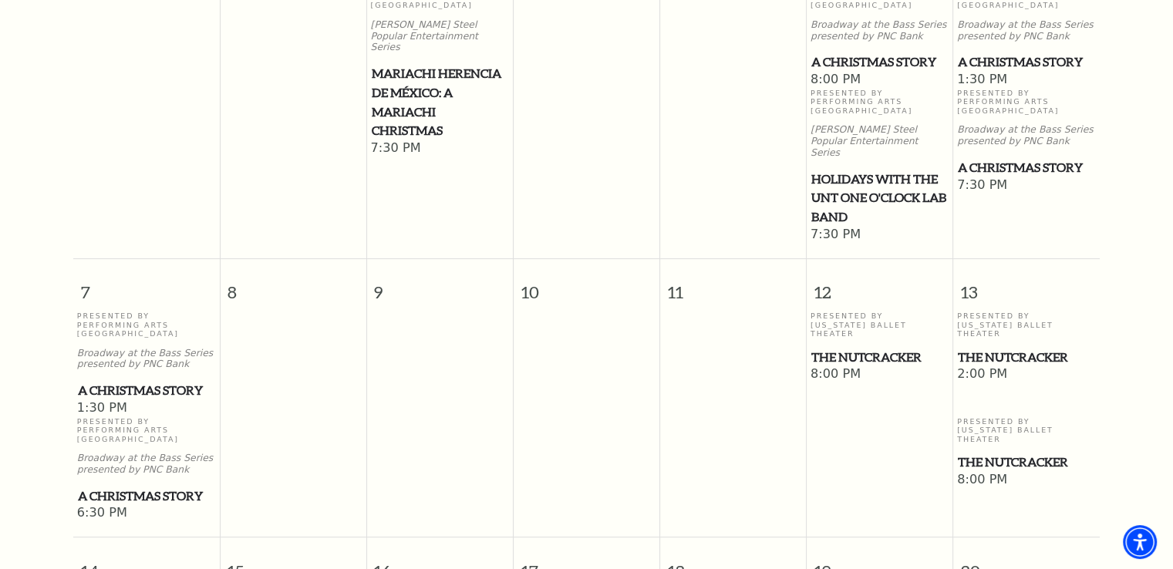
click at [852, 177] on span "Holidays with the UNT One O'Clock Lab Band" at bounding box center [880, 198] width 137 height 57
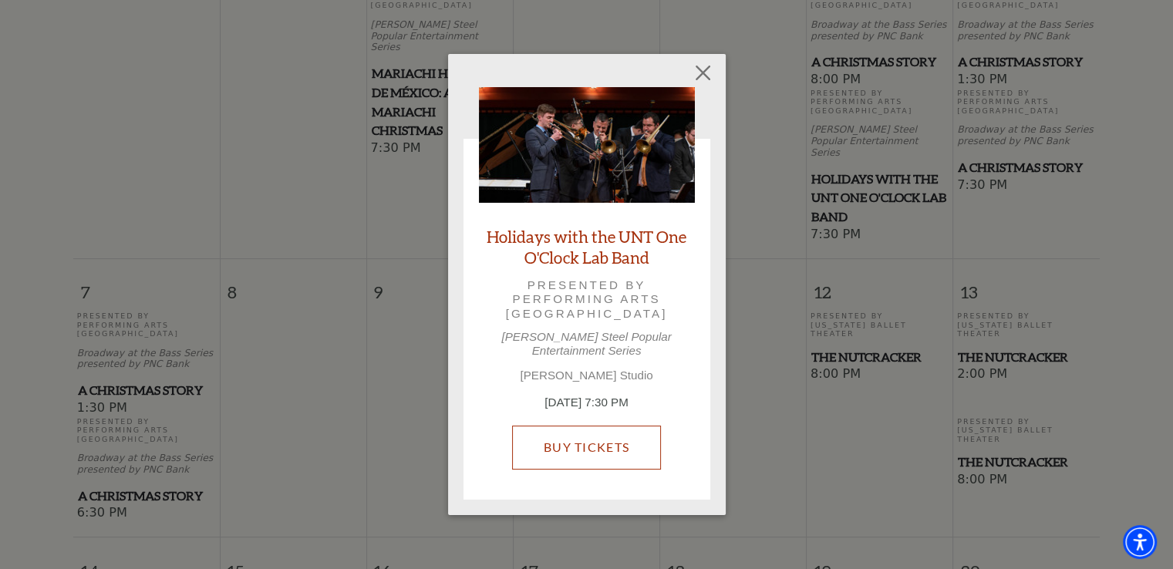
click at [626, 439] on link "Buy Tickets" at bounding box center [586, 447] width 149 height 43
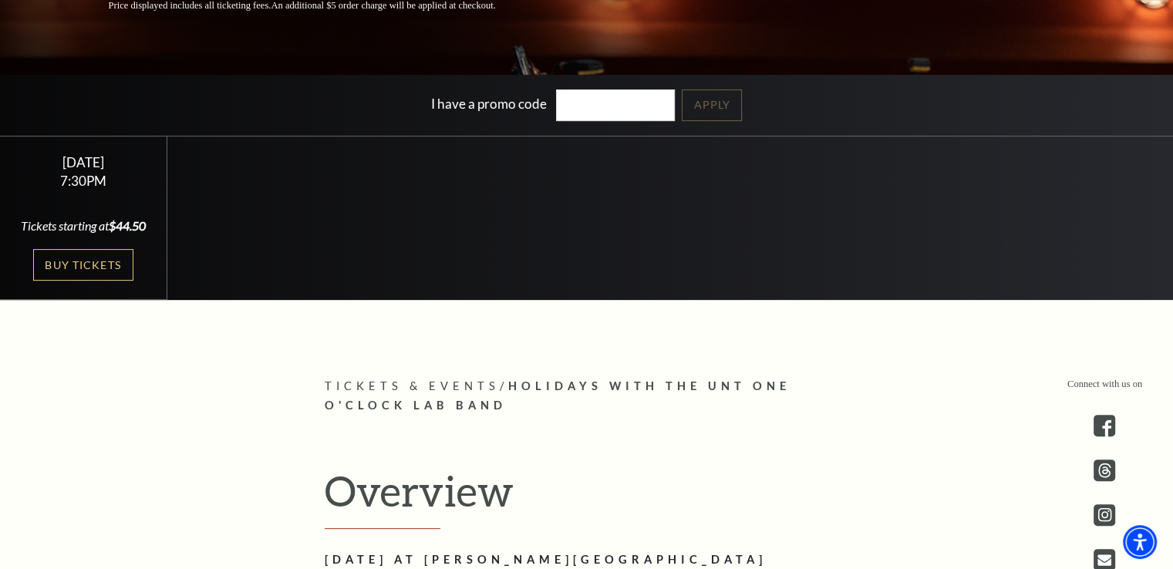
scroll to position [386, 0]
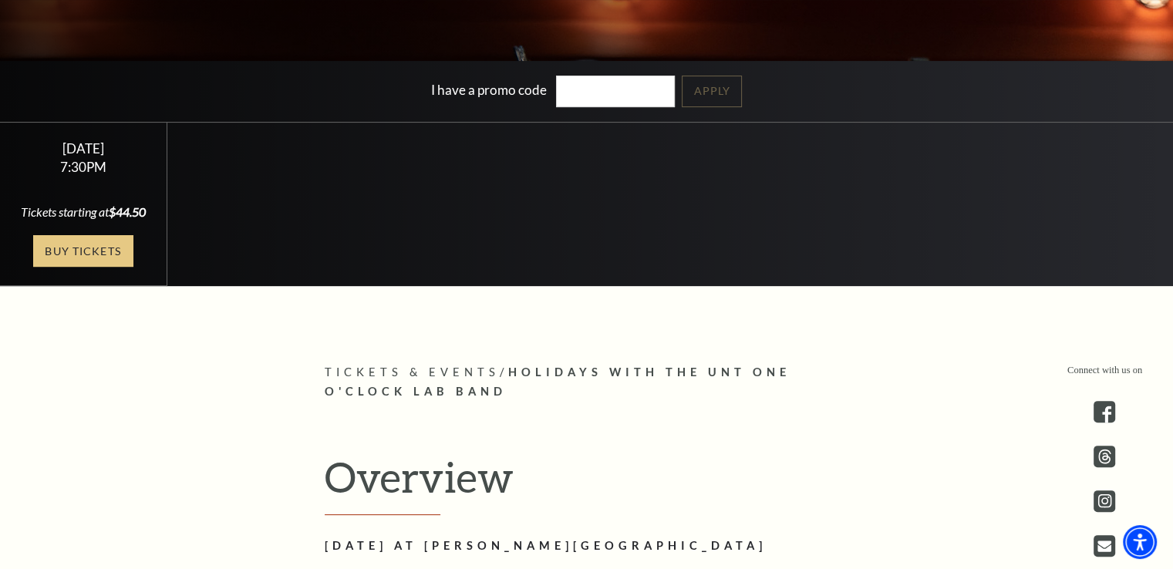
click at [113, 267] on link "Buy Tickets" at bounding box center [83, 251] width 100 height 32
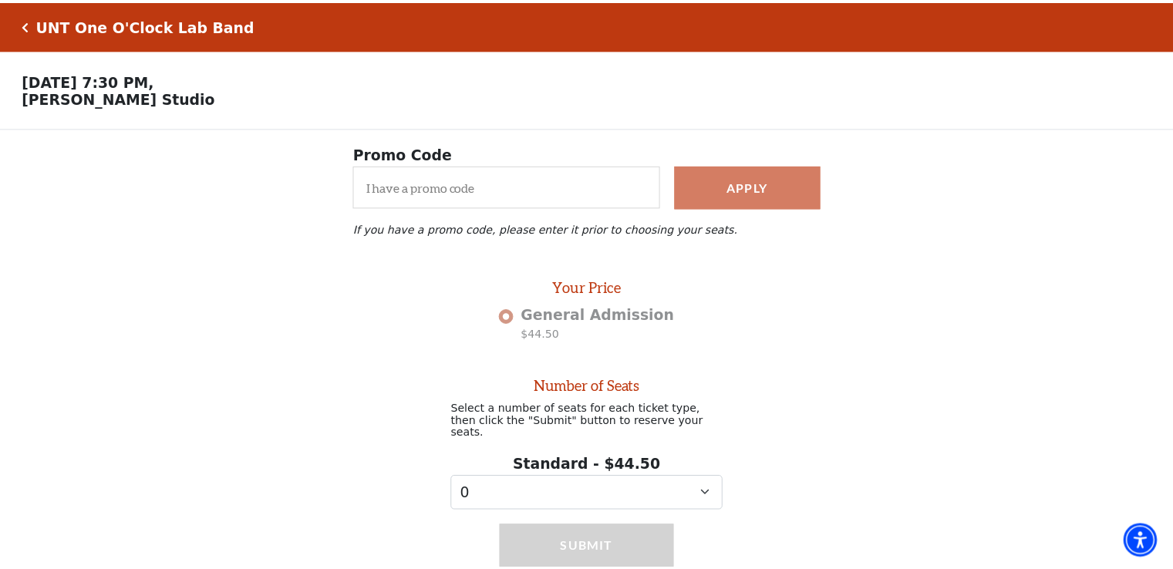
scroll to position [57, 0]
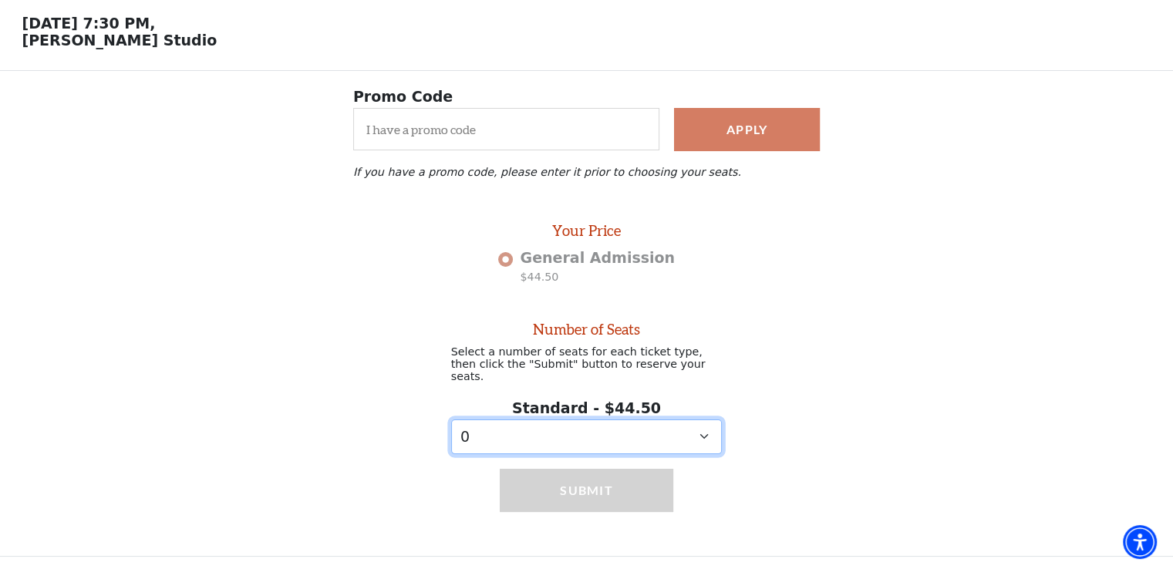
click at [709, 433] on select "0" at bounding box center [587, 437] width 272 height 35
click at [451, 420] on select "0" at bounding box center [587, 437] width 272 height 35
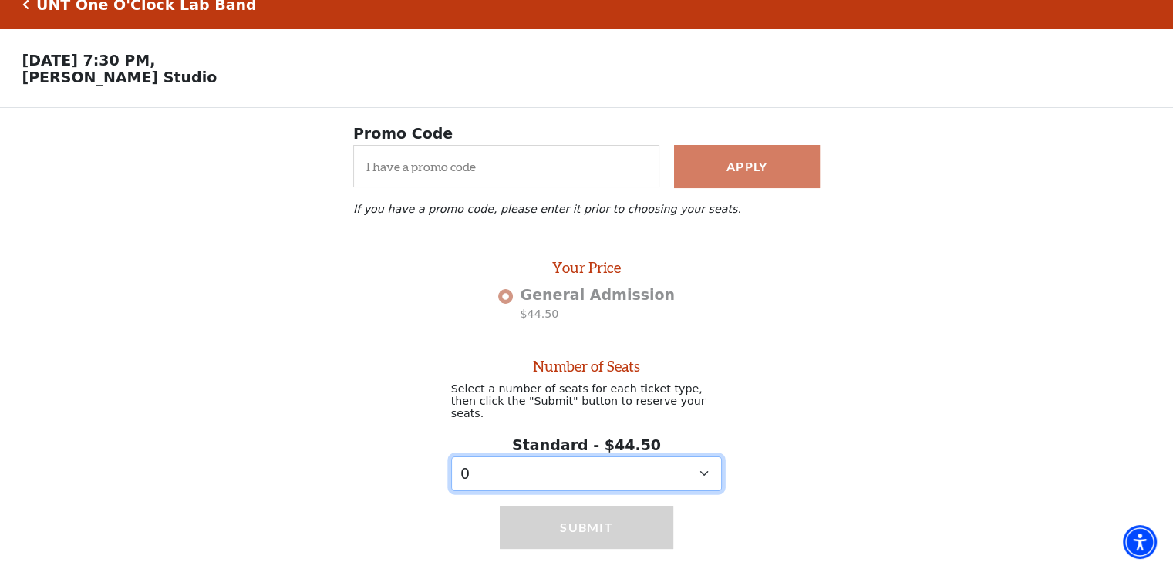
scroll to position [0, 0]
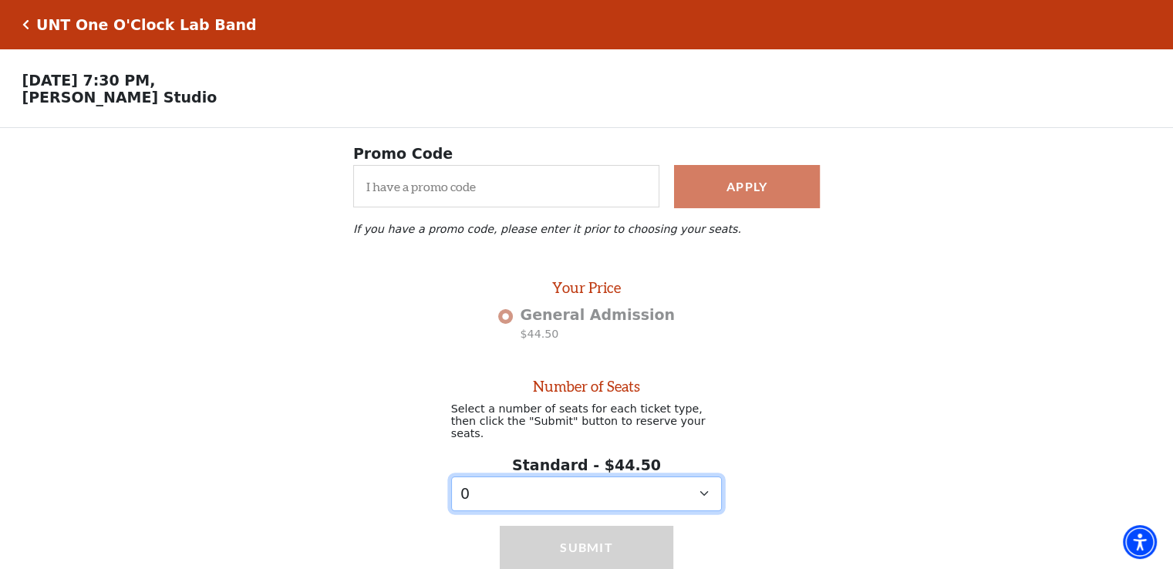
click at [705, 487] on select "0" at bounding box center [587, 494] width 272 height 35
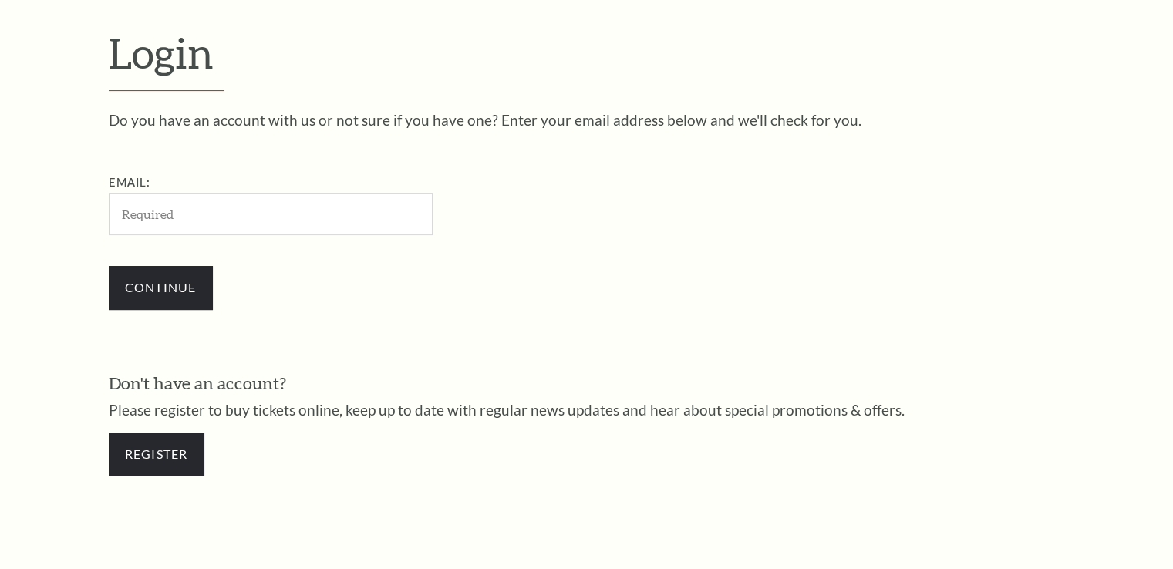
scroll to position [457, 0]
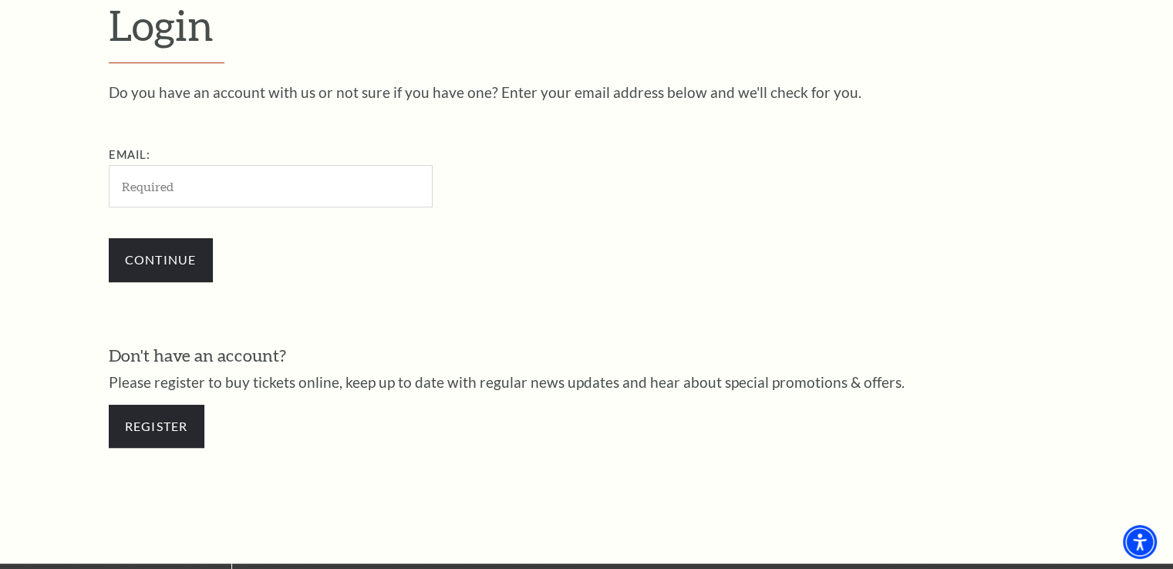
click at [205, 185] on input "Email:" at bounding box center [271, 186] width 324 height 42
type input "[PERSON_NAME][EMAIL_ADDRESS][PERSON_NAME][DOMAIN_NAME]"
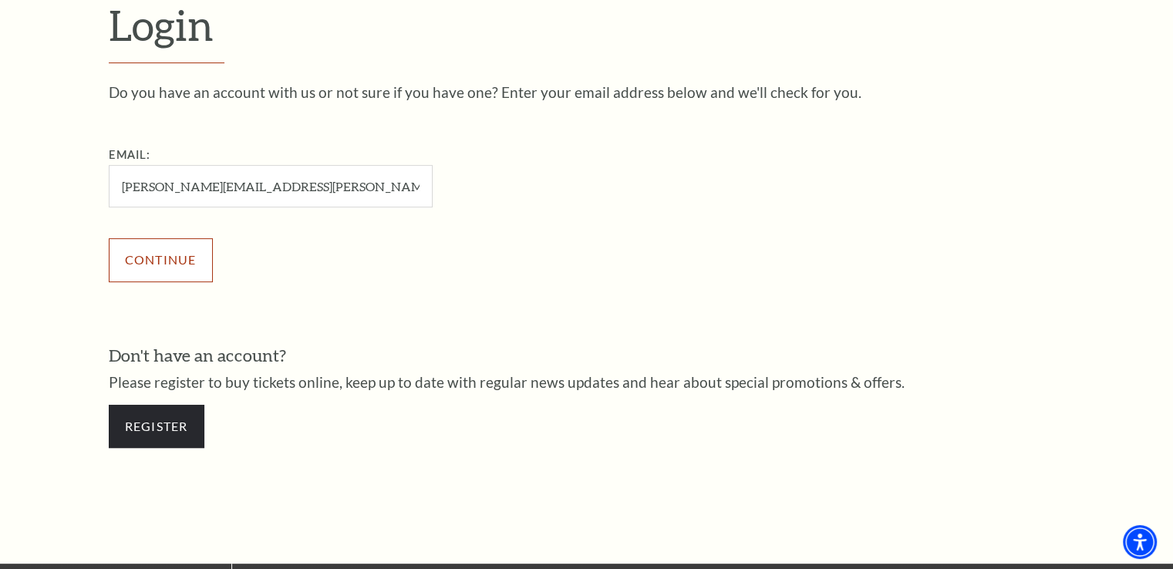
click at [177, 251] on input "Continue" at bounding box center [161, 259] width 104 height 43
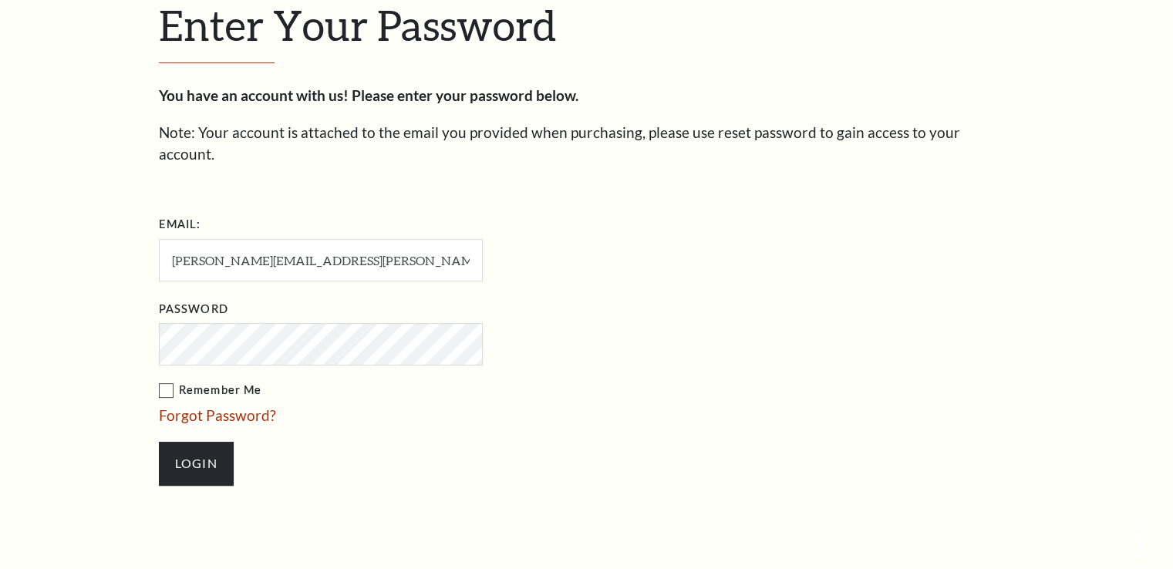
scroll to position [471, 0]
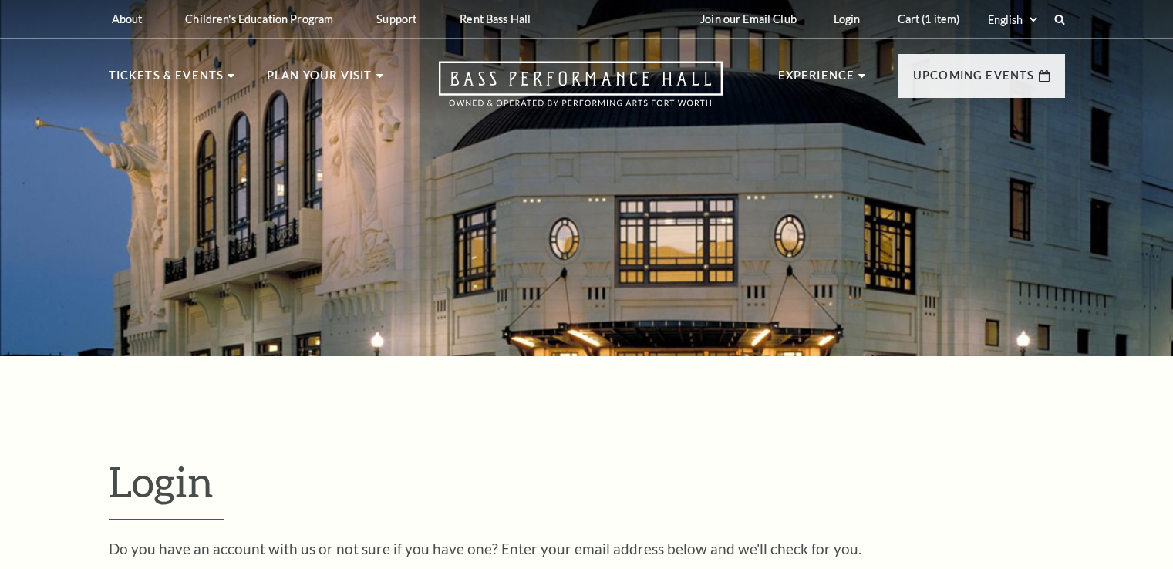
scroll to position [457, 0]
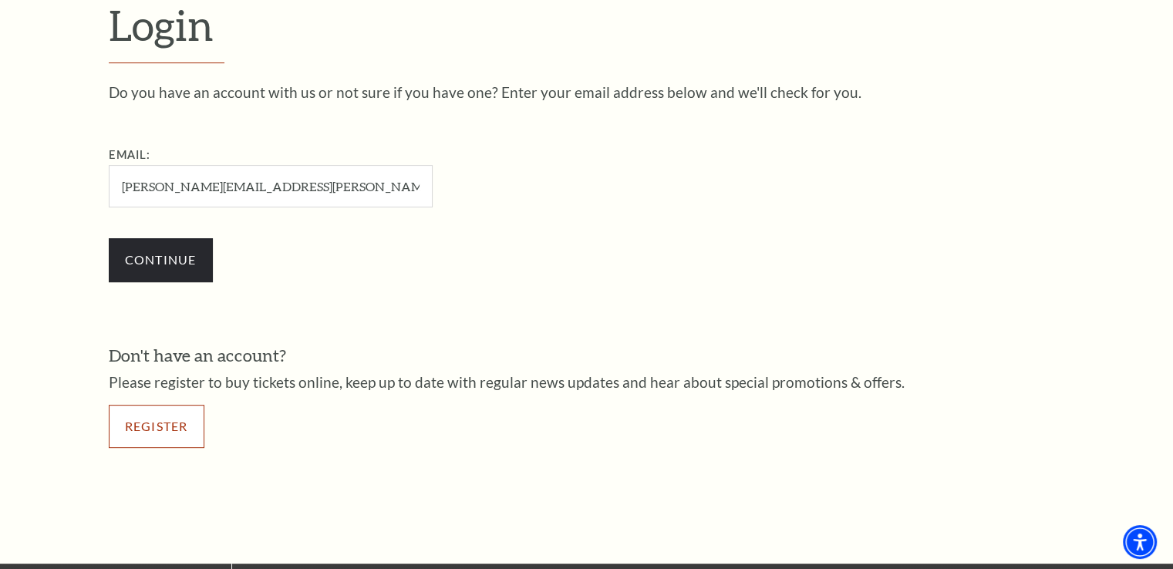
click at [172, 427] on link "Register" at bounding box center [157, 426] width 96 height 43
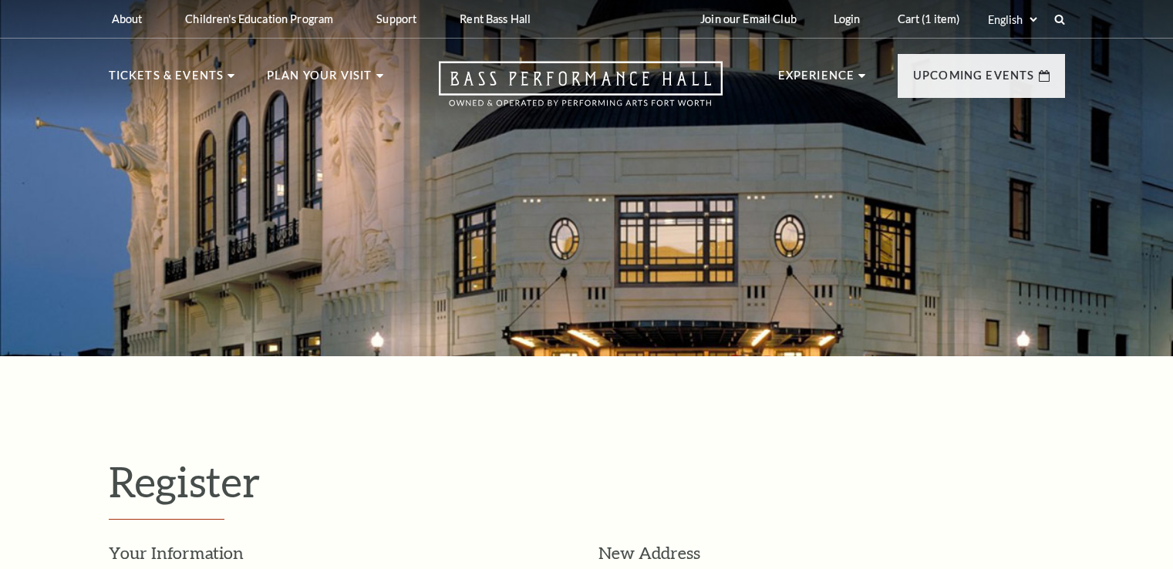
select select "1"
select select "TX"
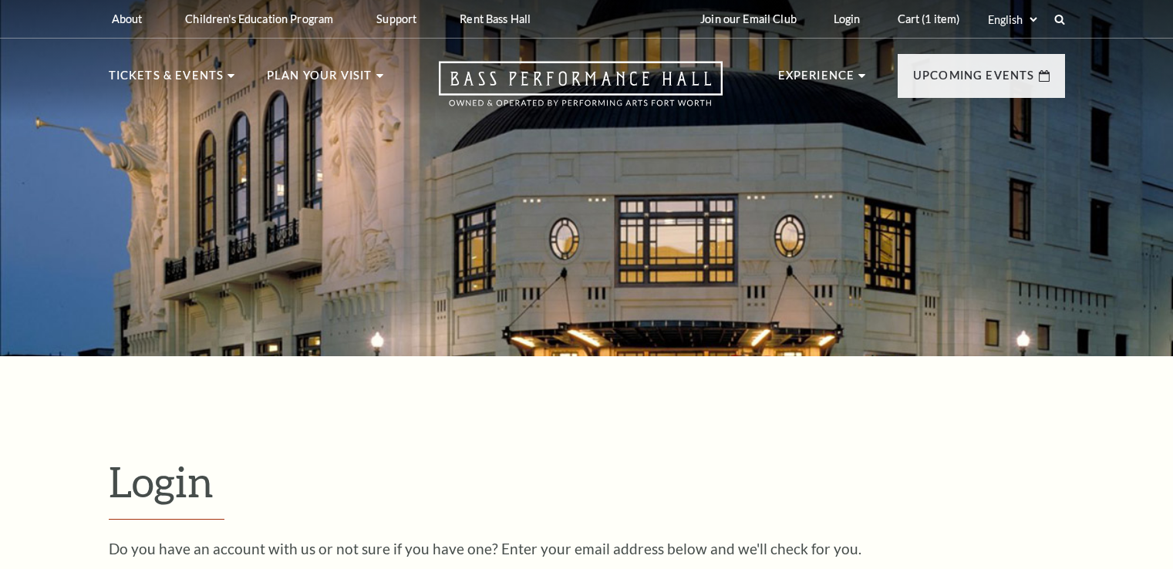
scroll to position [457, 0]
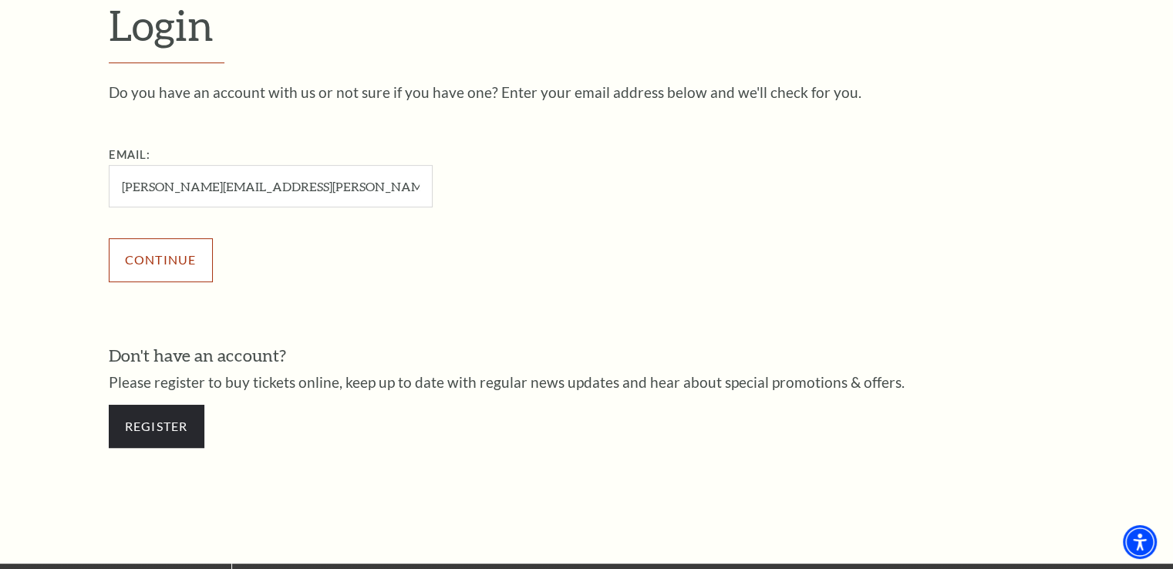
click at [175, 264] on input "Continue" at bounding box center [161, 259] width 104 height 43
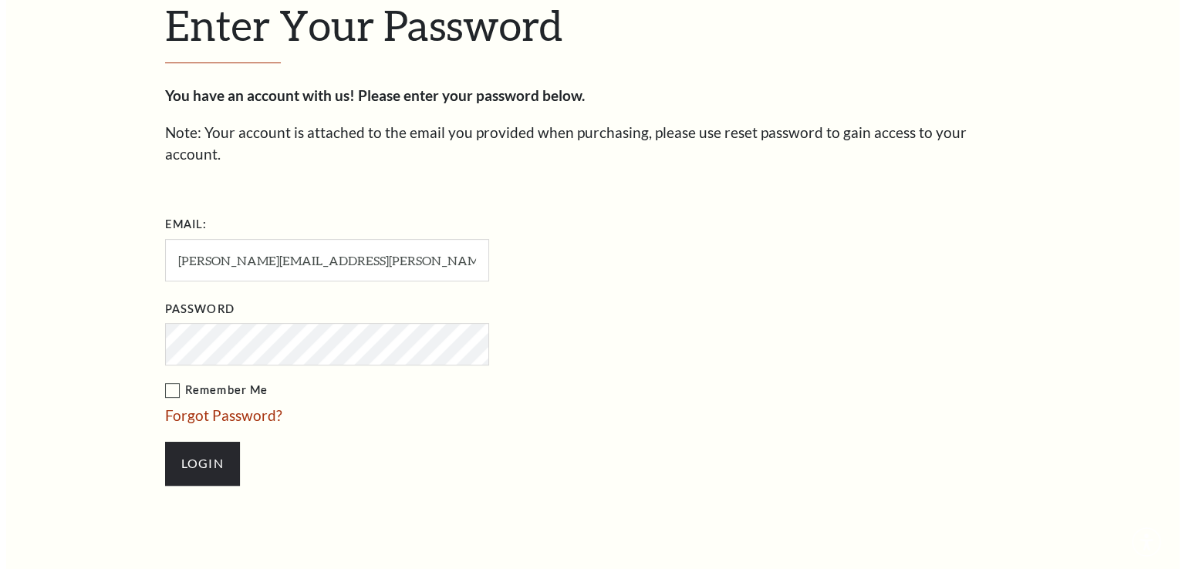
scroll to position [471, 0]
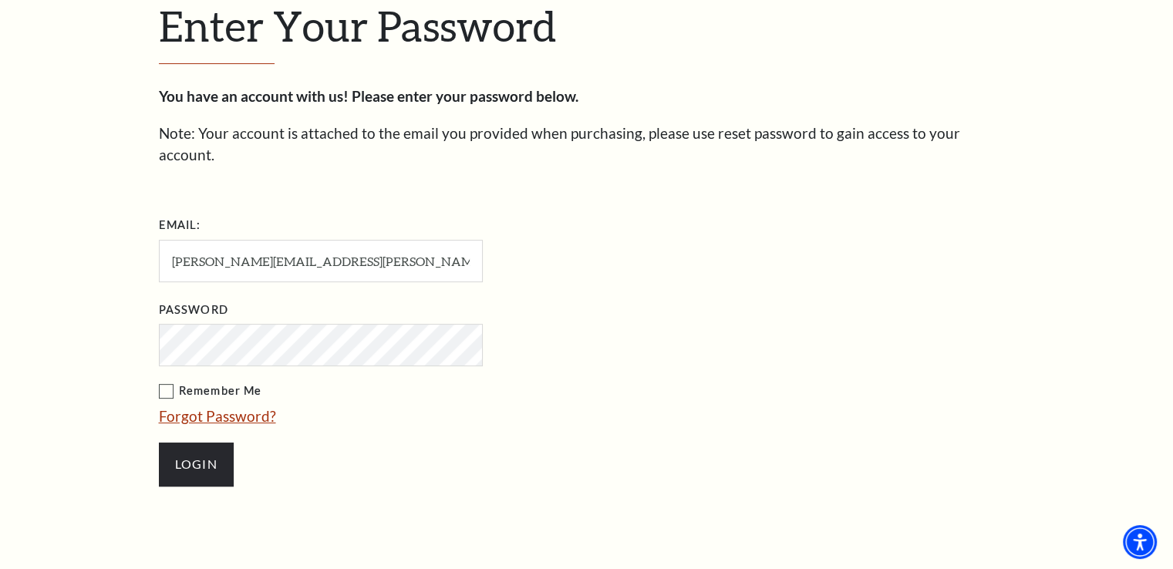
click at [224, 407] on link "Forgot Password?" at bounding box center [217, 416] width 117 height 18
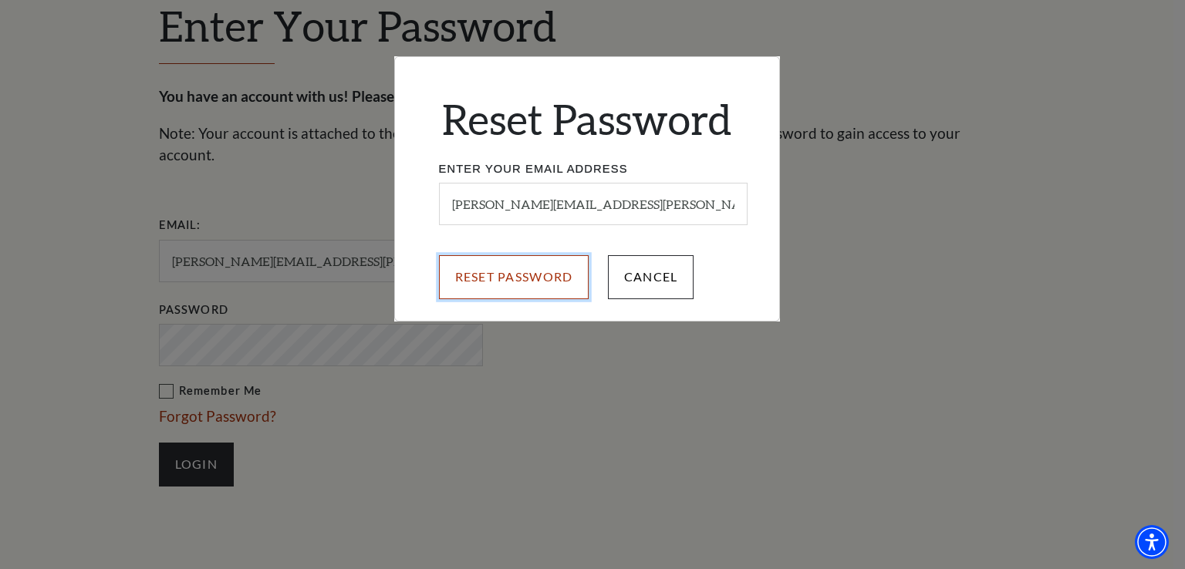
click at [521, 288] on input "Reset Password" at bounding box center [514, 276] width 150 height 43
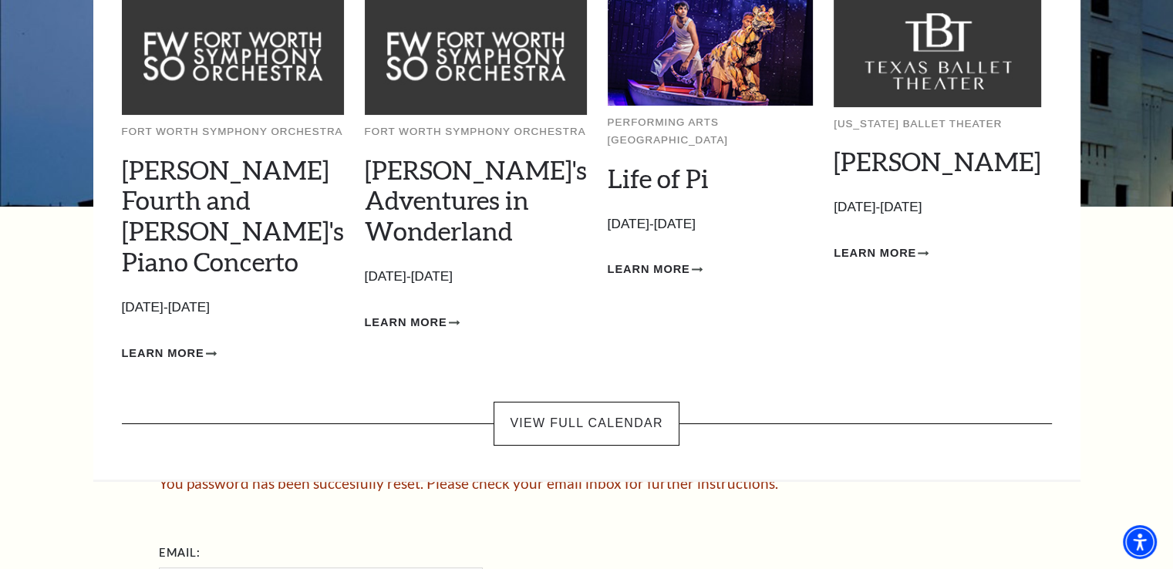
scroll to position [231, 0]
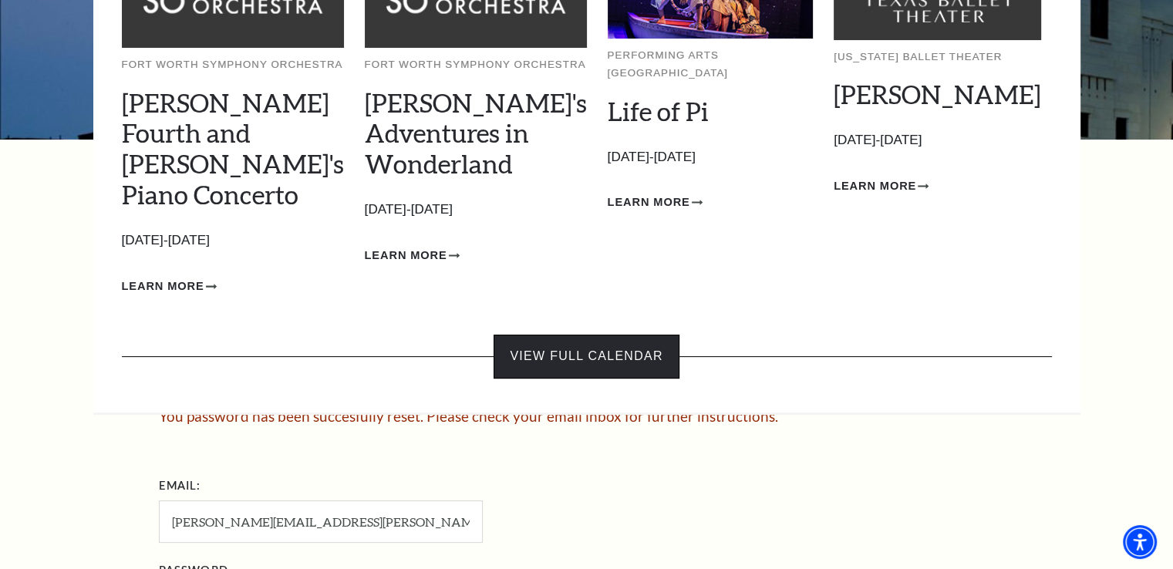
drag, startPoint x: 559, startPoint y: 312, endPoint x: 571, endPoint y: 309, distance: 12.0
click at [560, 335] on link "View Full Calendar" at bounding box center [586, 356] width 185 height 43
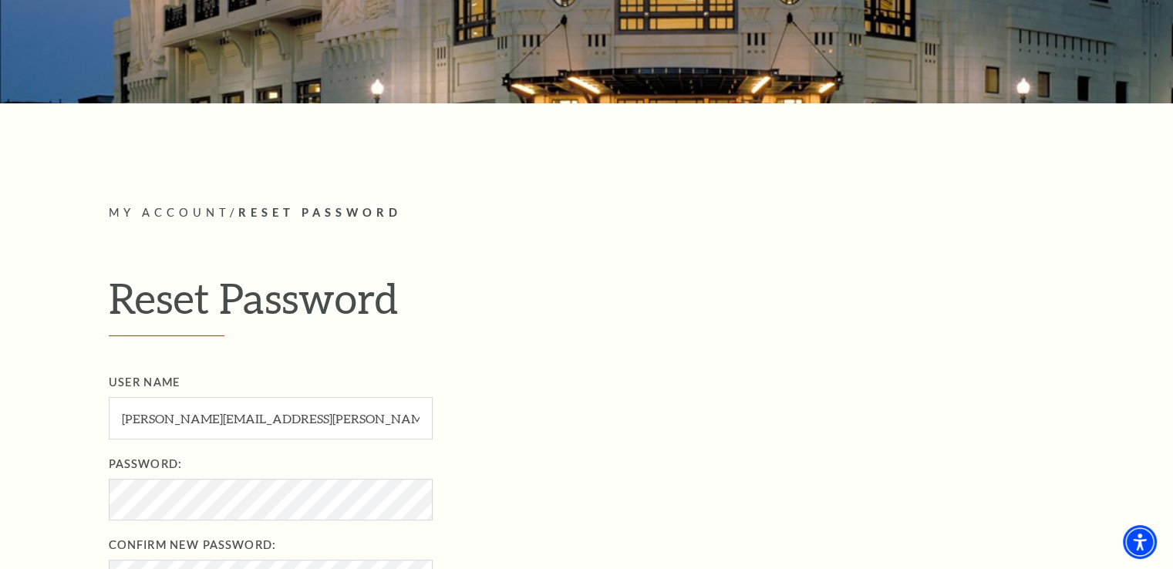
scroll to position [386, 0]
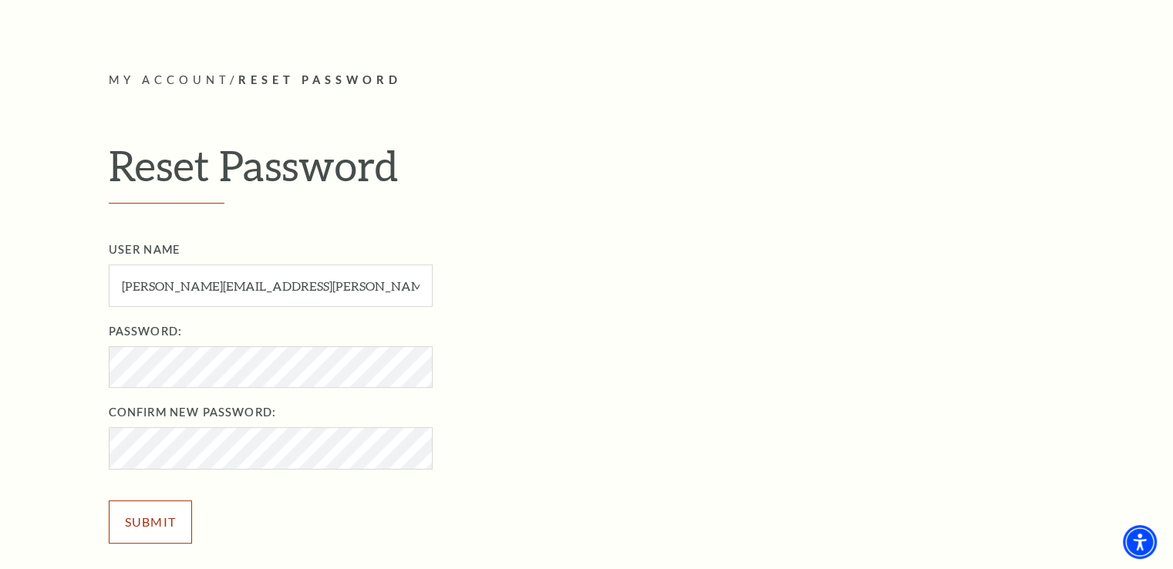
click at [152, 516] on input "Submit" at bounding box center [151, 522] width 84 height 43
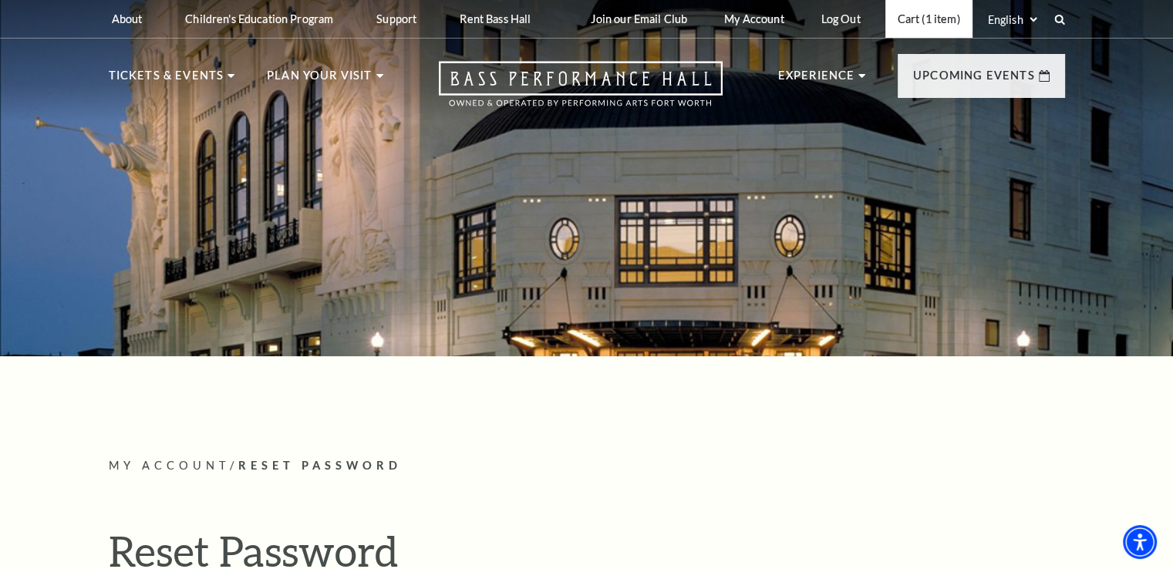
click at [942, 14] on link "Cart (1 item)" at bounding box center [929, 19] width 87 height 38
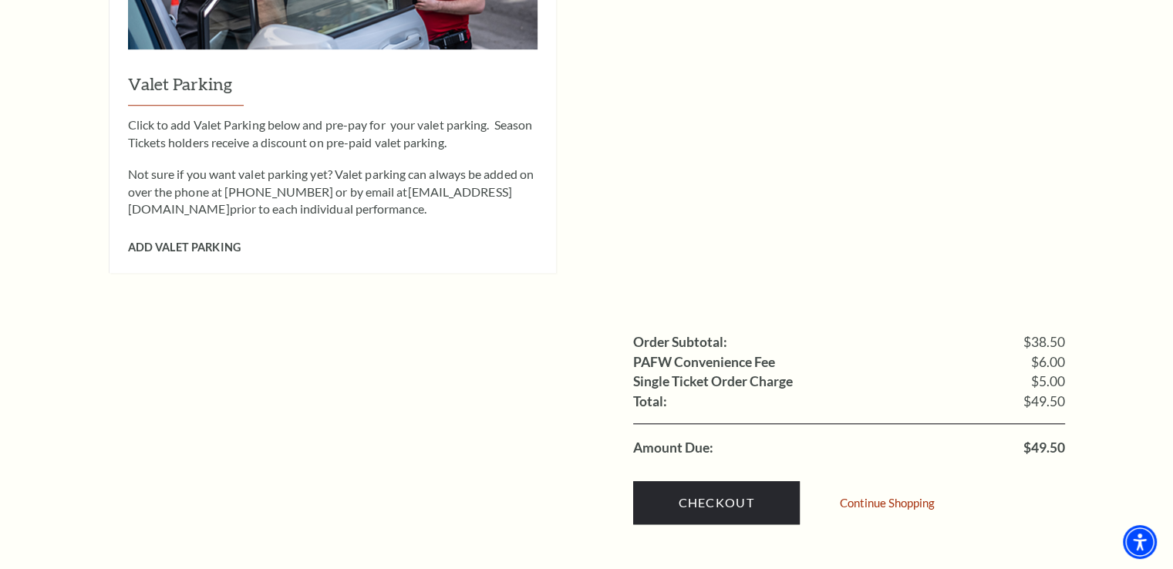
scroll to position [1234, 0]
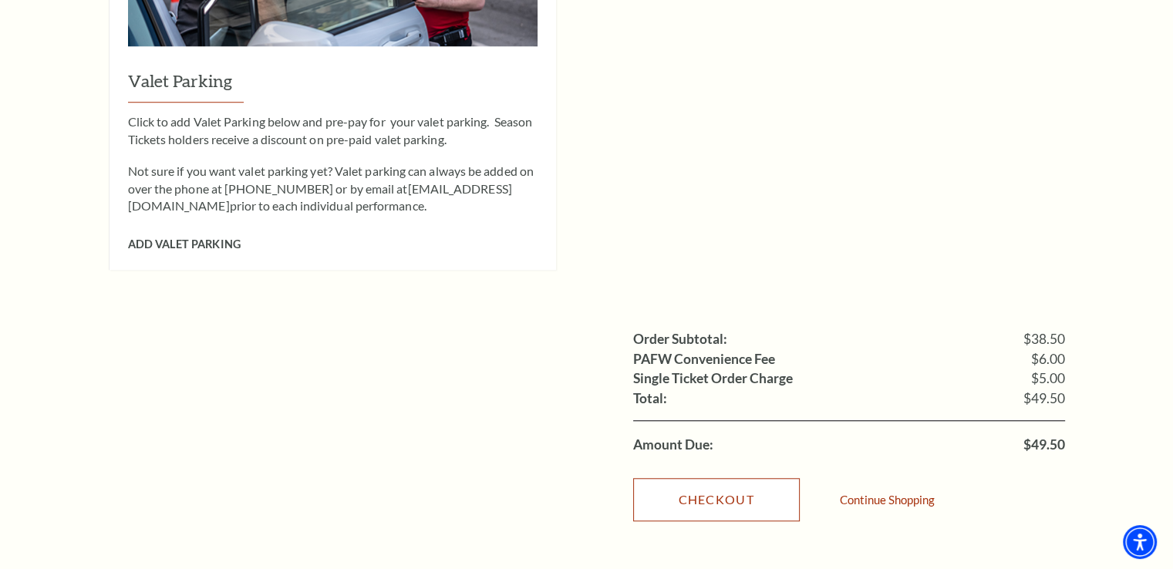
click at [722, 478] on link "Checkout" at bounding box center [716, 499] width 167 height 43
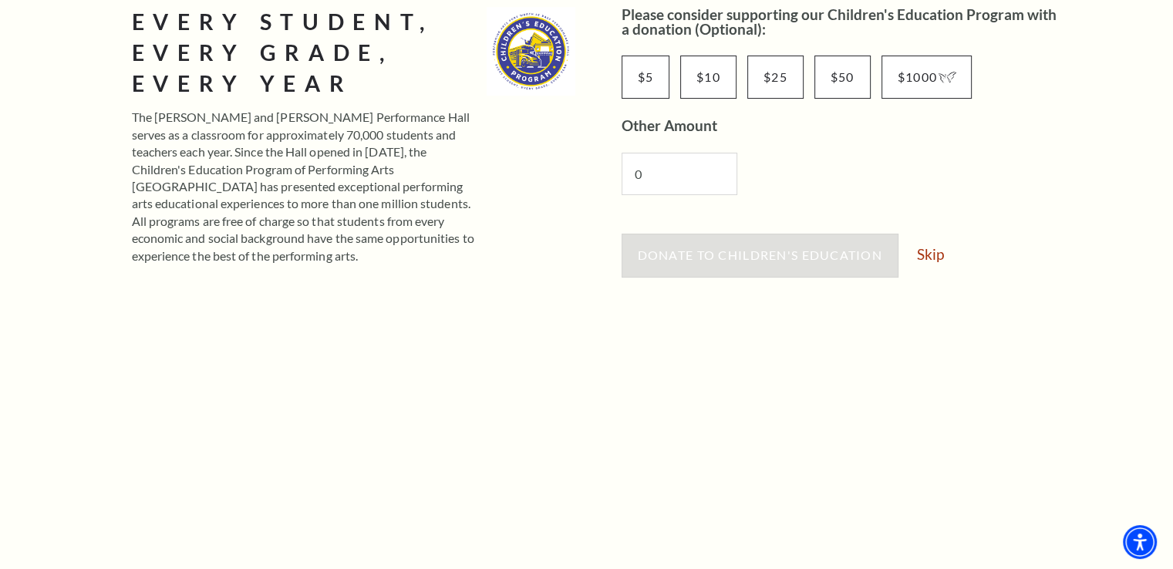
scroll to position [309, 0]
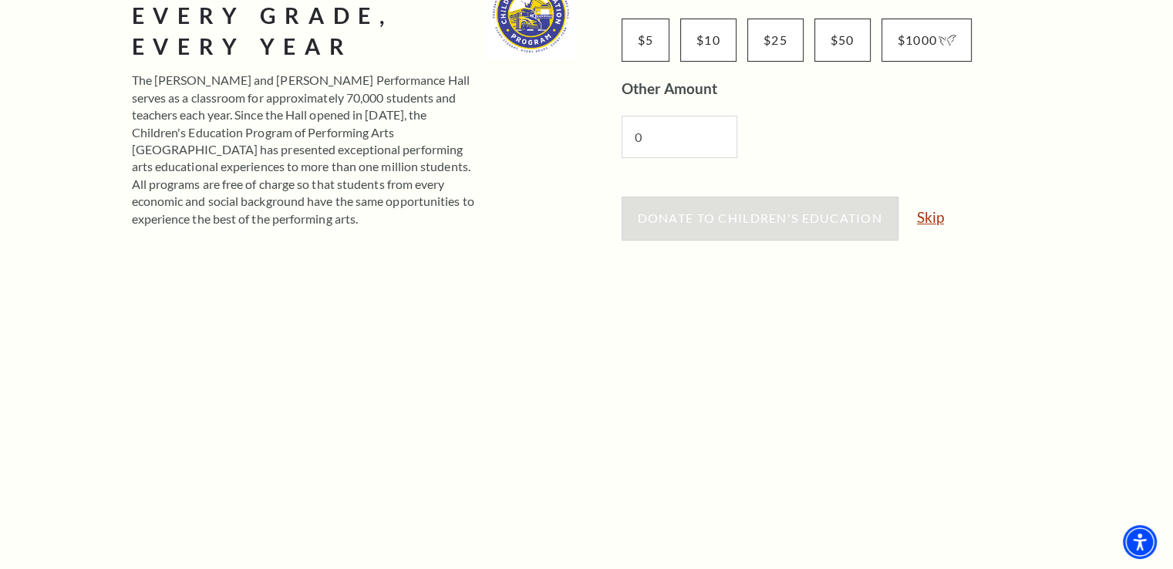
click at [930, 216] on link "Skip" at bounding box center [930, 217] width 27 height 15
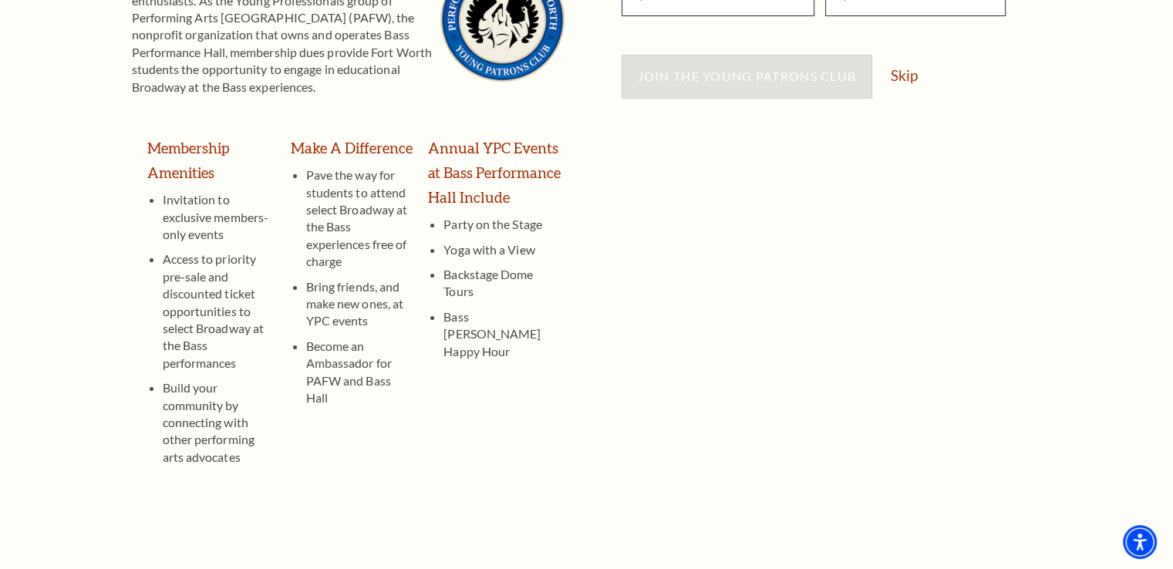
scroll to position [154, 0]
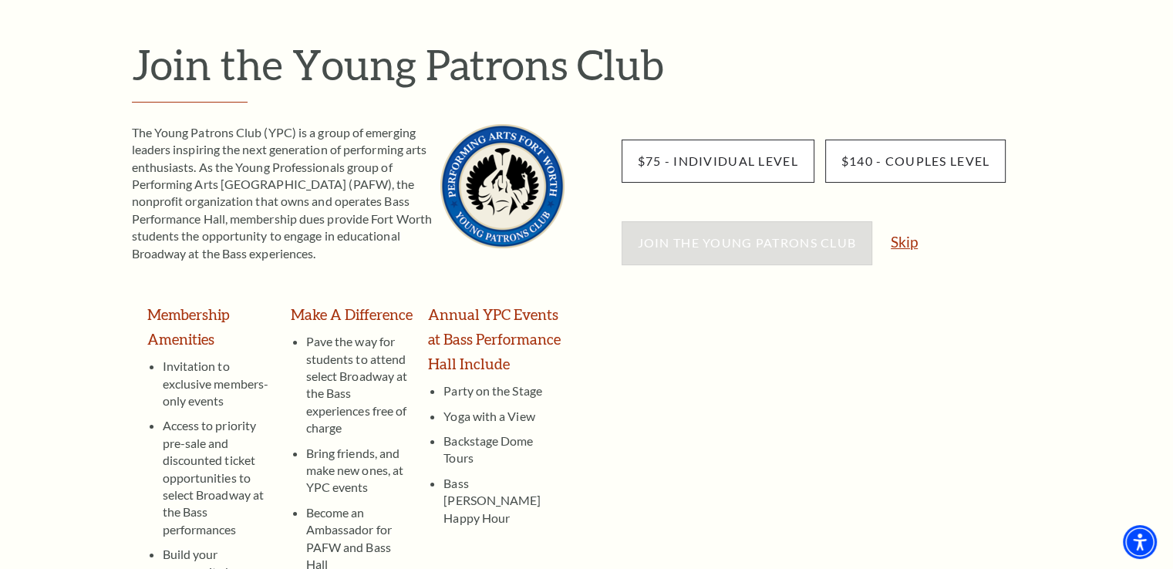
click at [910, 245] on link "Skip" at bounding box center [904, 242] width 27 height 15
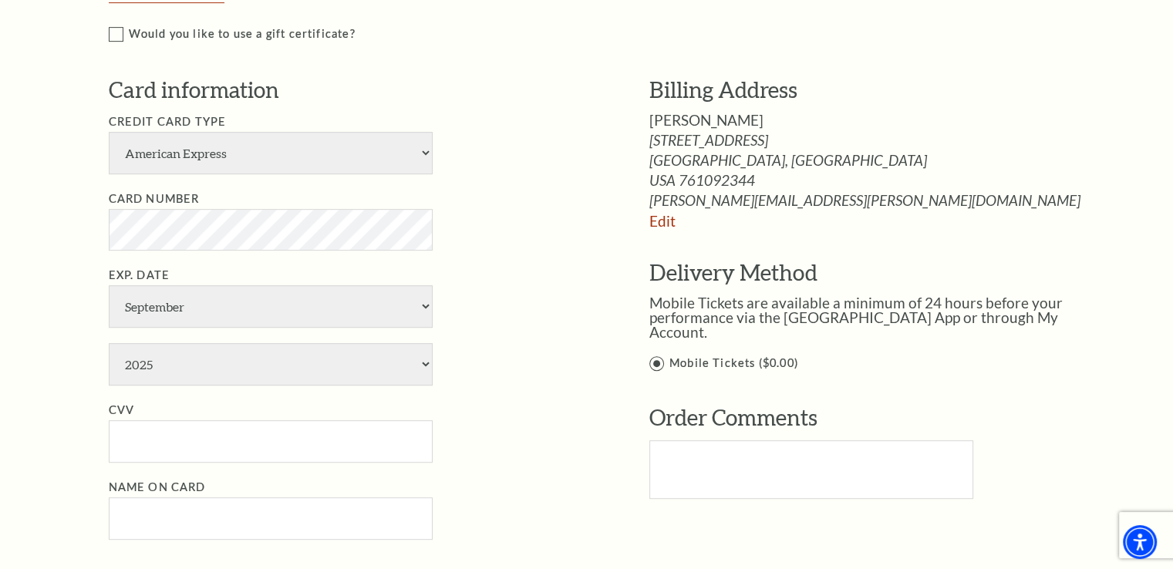
scroll to position [694, 0]
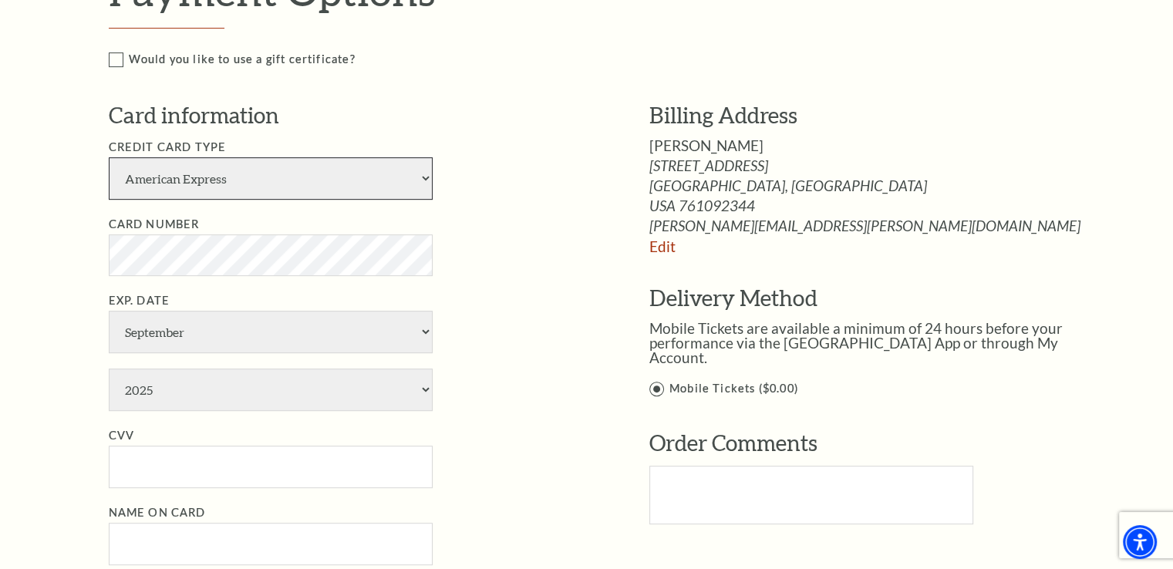
click at [426, 178] on select "American Express Visa Master Card Discover" at bounding box center [271, 178] width 324 height 42
select select "25"
click at [109, 157] on select "American Express Visa Master Card Discover" at bounding box center [271, 178] width 324 height 42
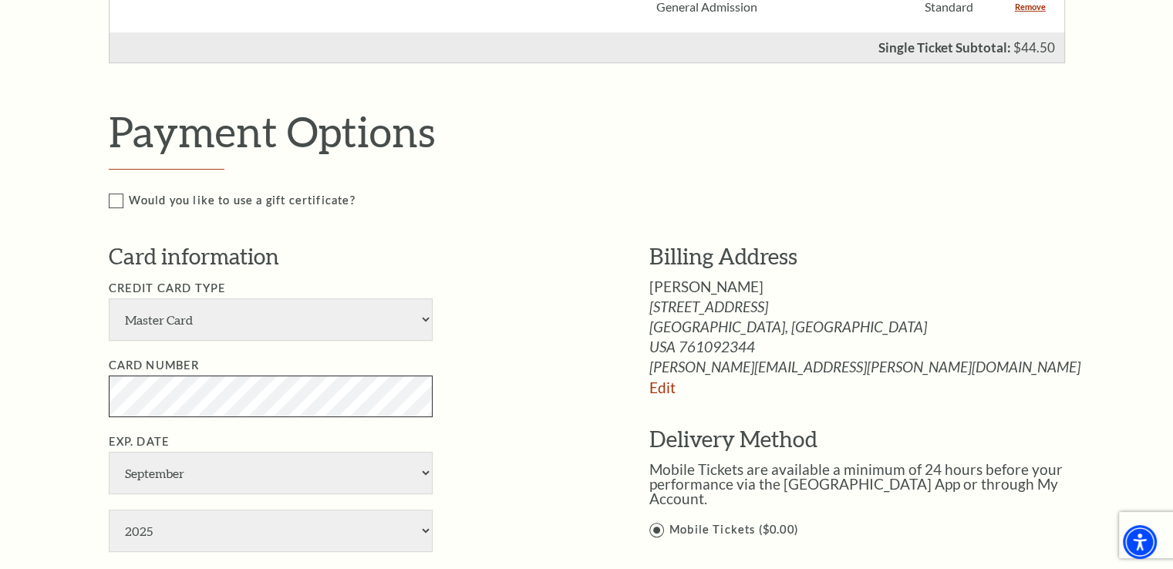
scroll to position [582, 0]
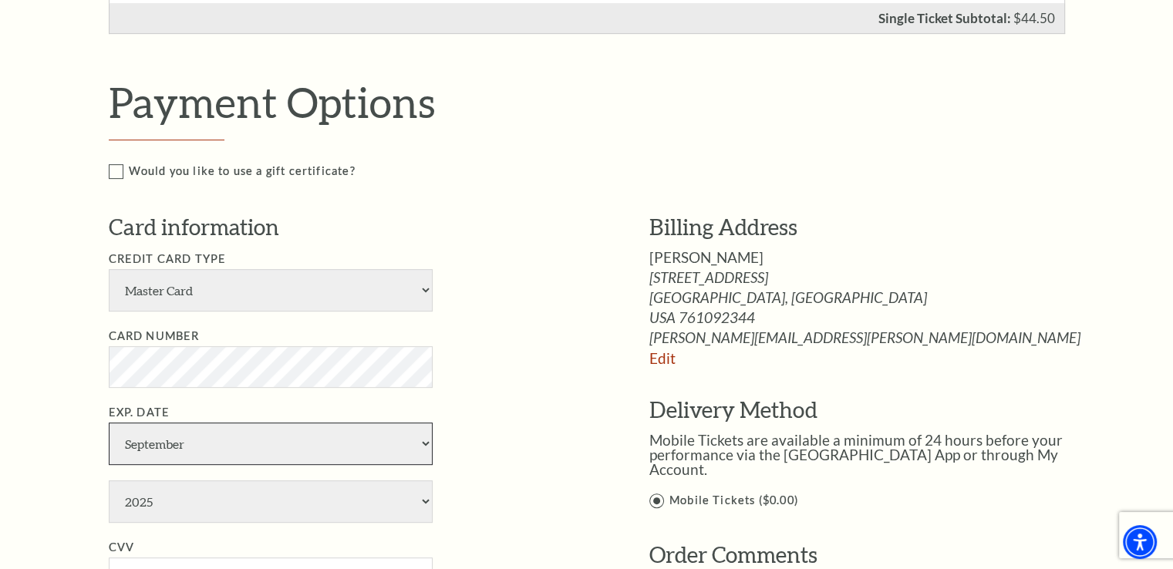
click at [426, 442] on select "January February March April May June July August September October November De…" at bounding box center [271, 444] width 324 height 42
select select "6"
click at [109, 423] on select "January February March April May June July August September October November De…" at bounding box center [271, 444] width 324 height 42
click at [425, 498] on select "2025 2026 2027 2028 2029 2030 2031 2032 2033 2034" at bounding box center [271, 502] width 324 height 42
select select "2029"
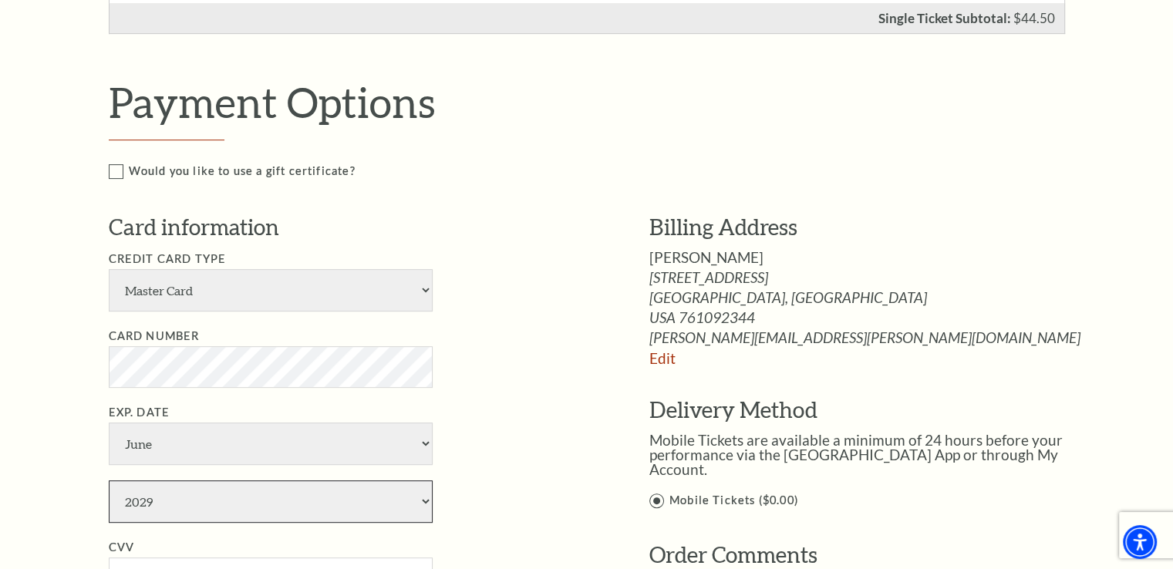
click at [109, 481] on select "2025 2026 2027 2028 2029 2030 2031 2032 2033 2034" at bounding box center [271, 502] width 324 height 42
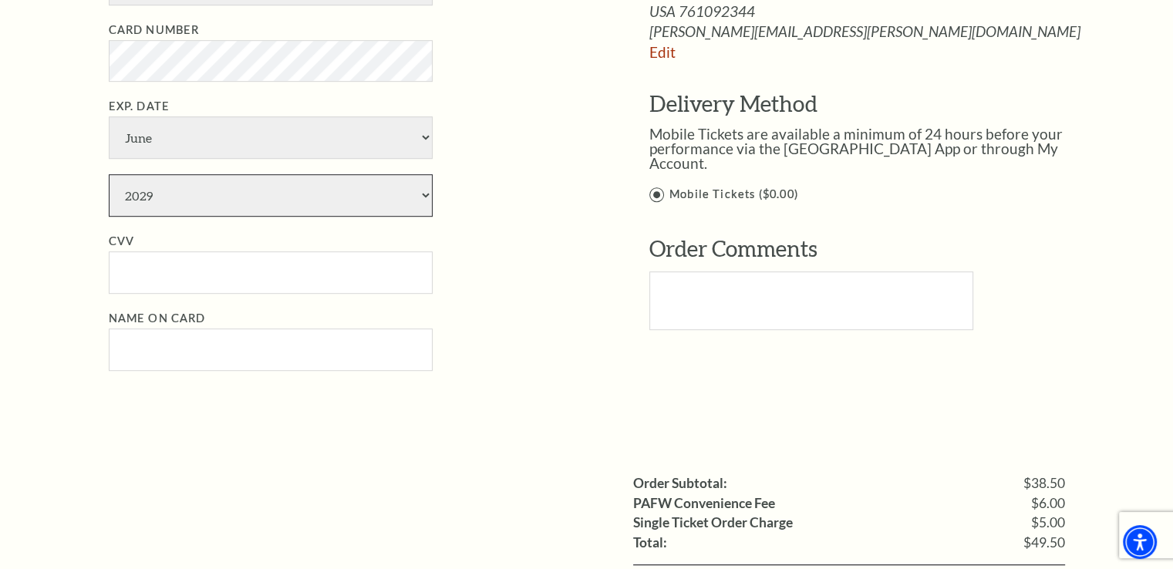
scroll to position [891, 0]
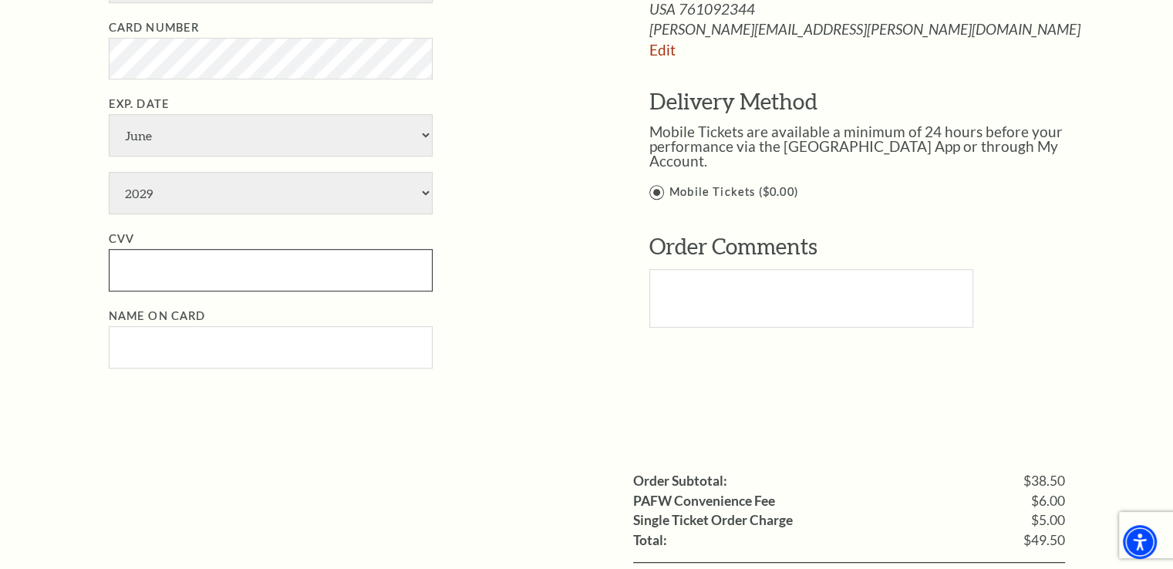
click at [164, 275] on input "CVV" at bounding box center [271, 270] width 324 height 42
type input "636"
click at [133, 340] on input "Name on Card" at bounding box center [271, 347] width 324 height 42
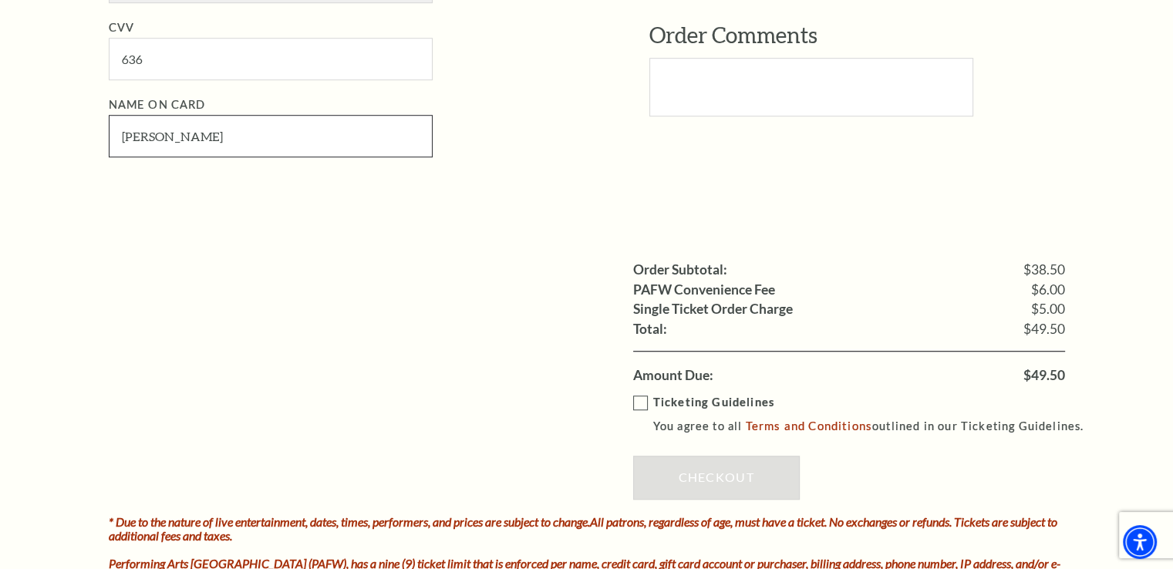
scroll to position [1122, 0]
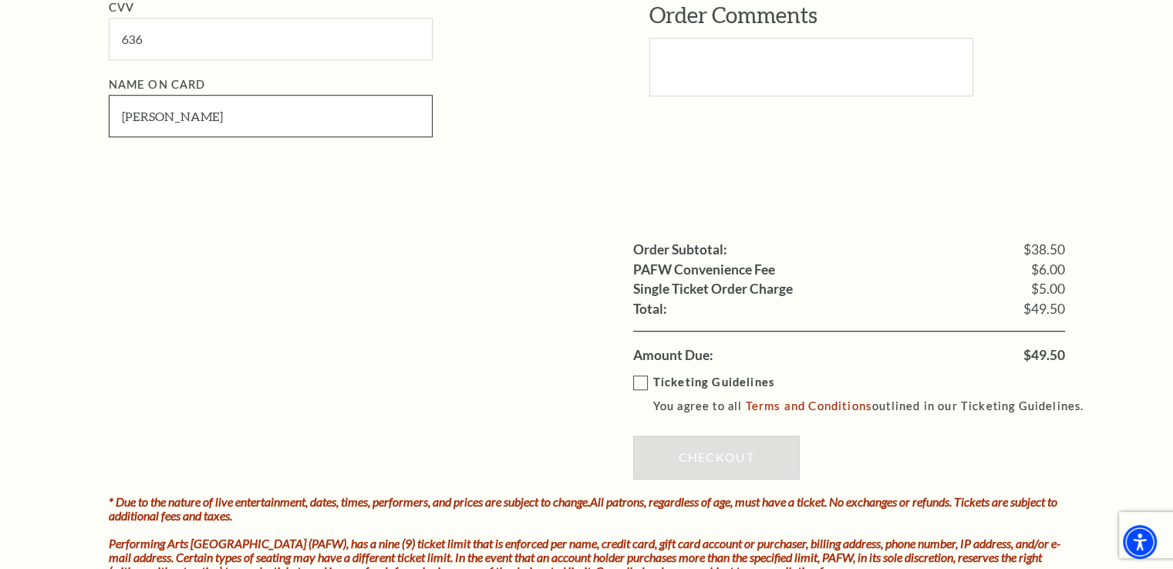
type input "Claudia Blalock"
click at [641, 379] on label "Ticketing Guidelines You agree to all Terms and Conditions outlined in our Tick…" at bounding box center [865, 394] width 465 height 42
click at [0, 0] on input "Ticketing Guidelines You agree to all Terms and Conditions outlined in our Tick…" at bounding box center [0, 0] width 0 height 0
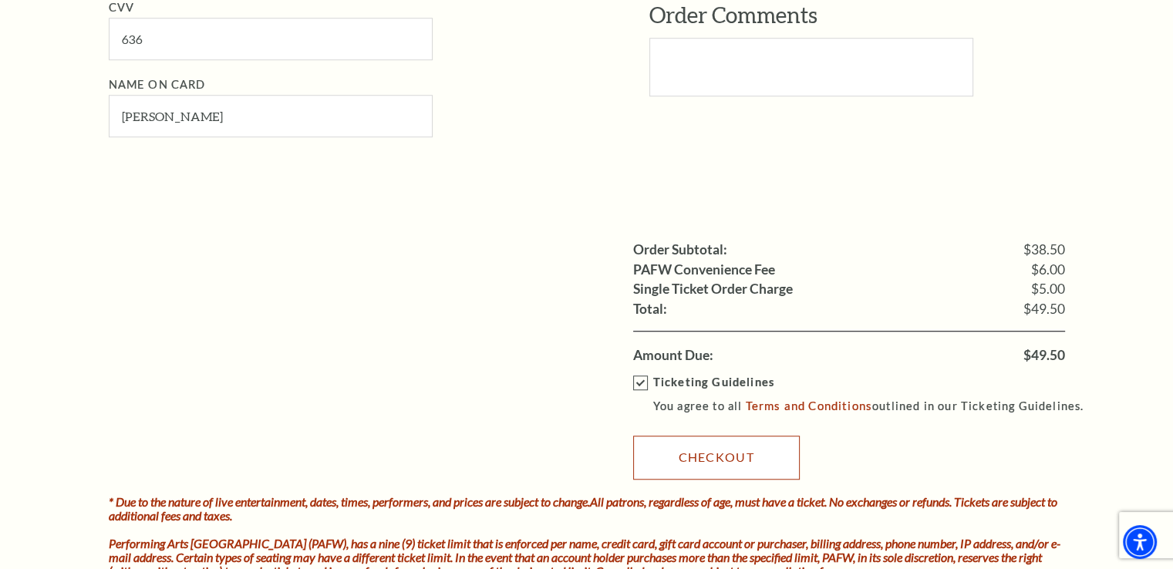
click at [720, 454] on link "Checkout" at bounding box center [716, 457] width 167 height 43
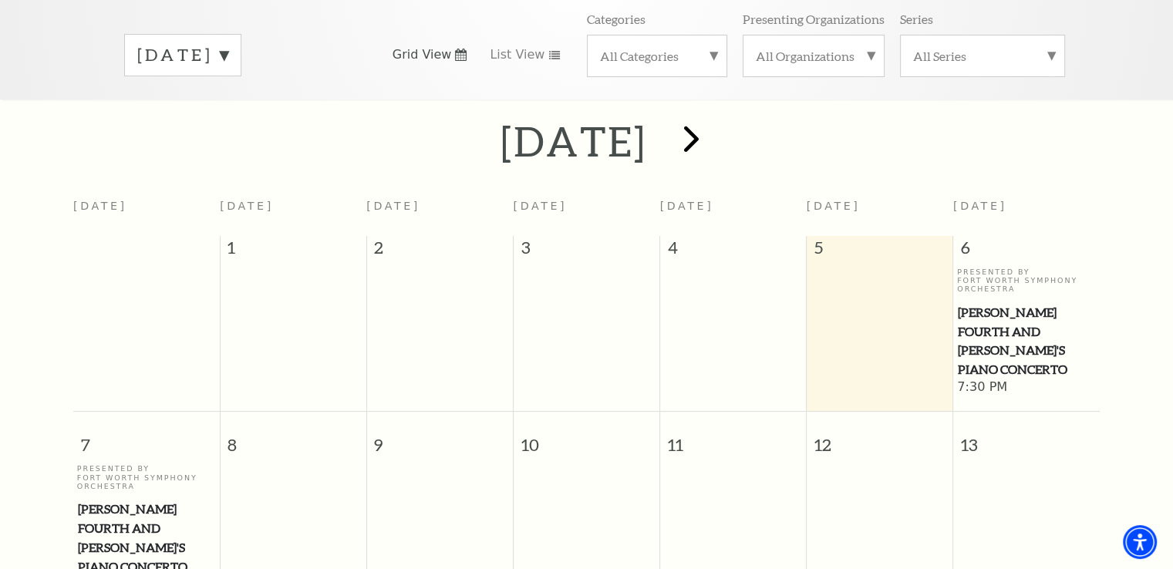
scroll to position [213, 0]
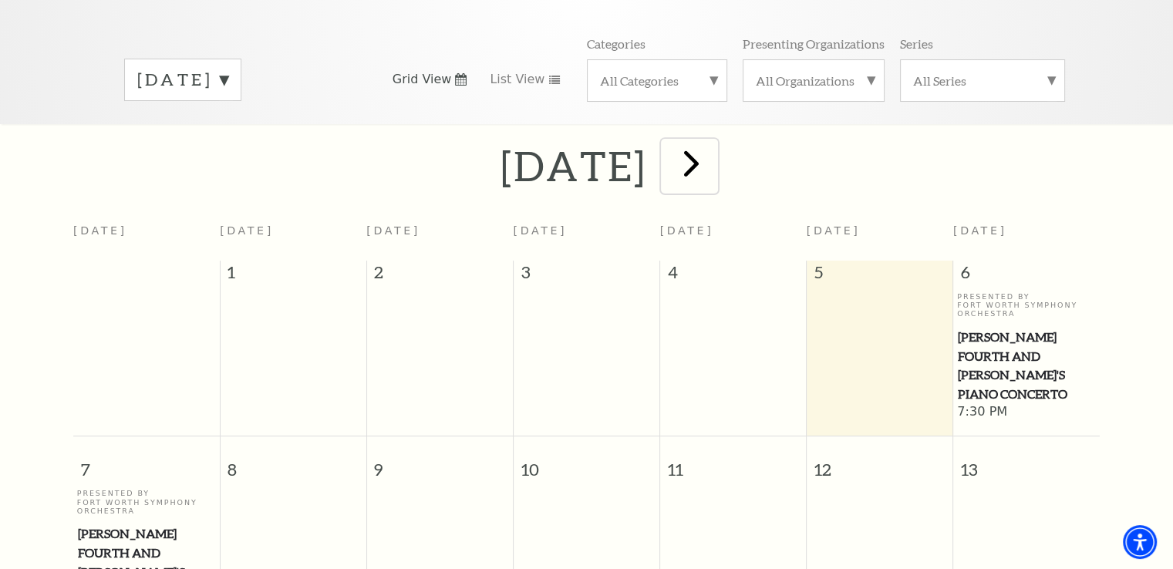
click at [714, 141] on span "next" at bounding box center [692, 163] width 44 height 44
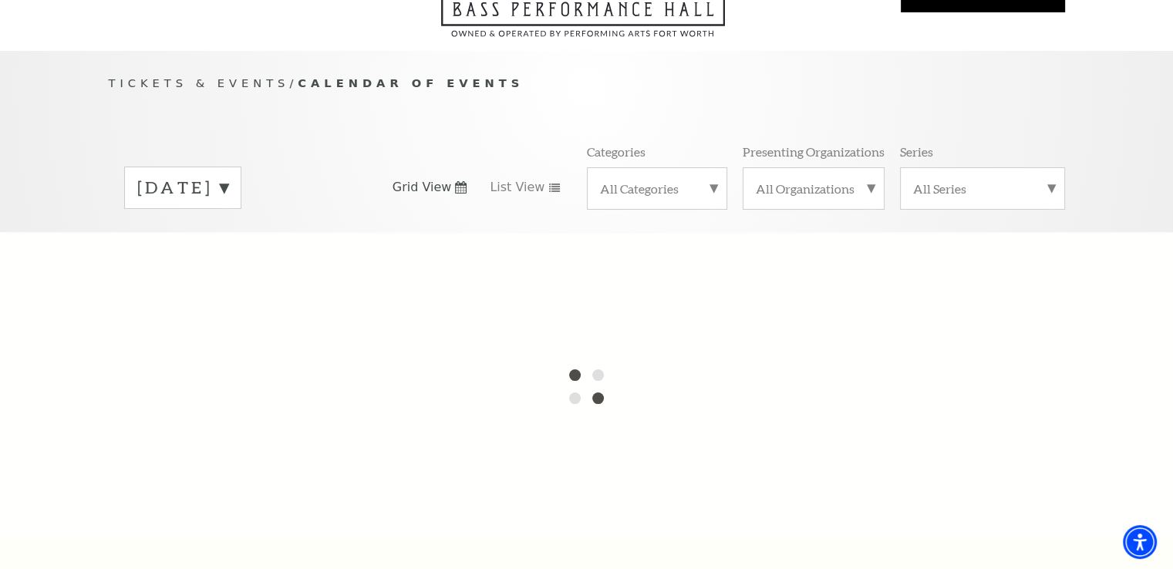
scroll to position [59, 0]
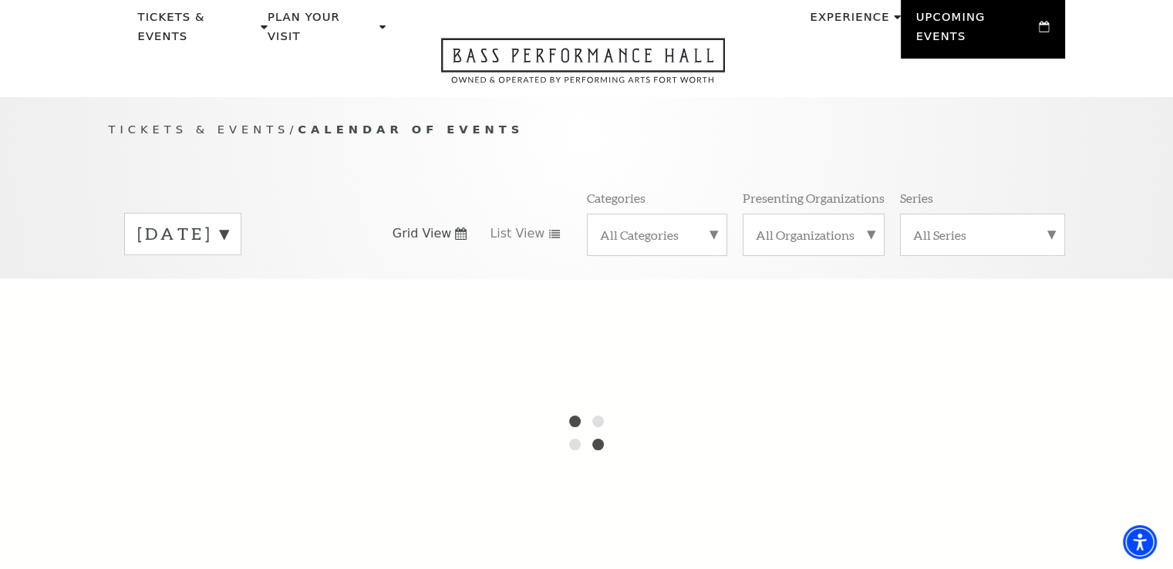
click at [228, 222] on label "[DATE]" at bounding box center [182, 234] width 91 height 24
click at [289, 313] on div at bounding box center [586, 432] width 1173 height 309
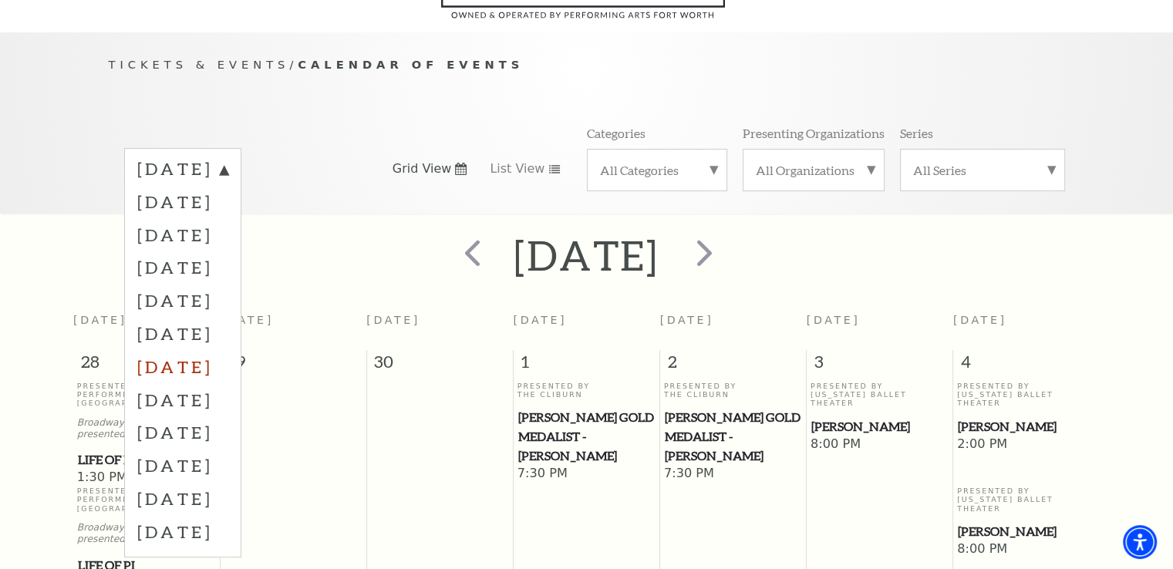
scroll to position [136, 0]
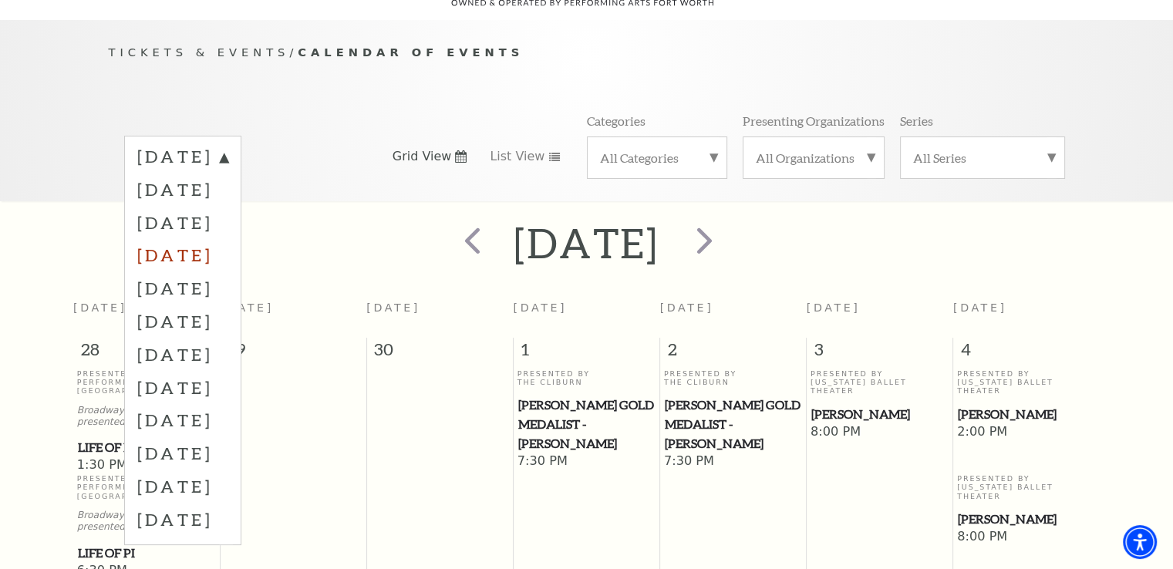
click at [228, 238] on label "[DATE]" at bounding box center [182, 254] width 91 height 33
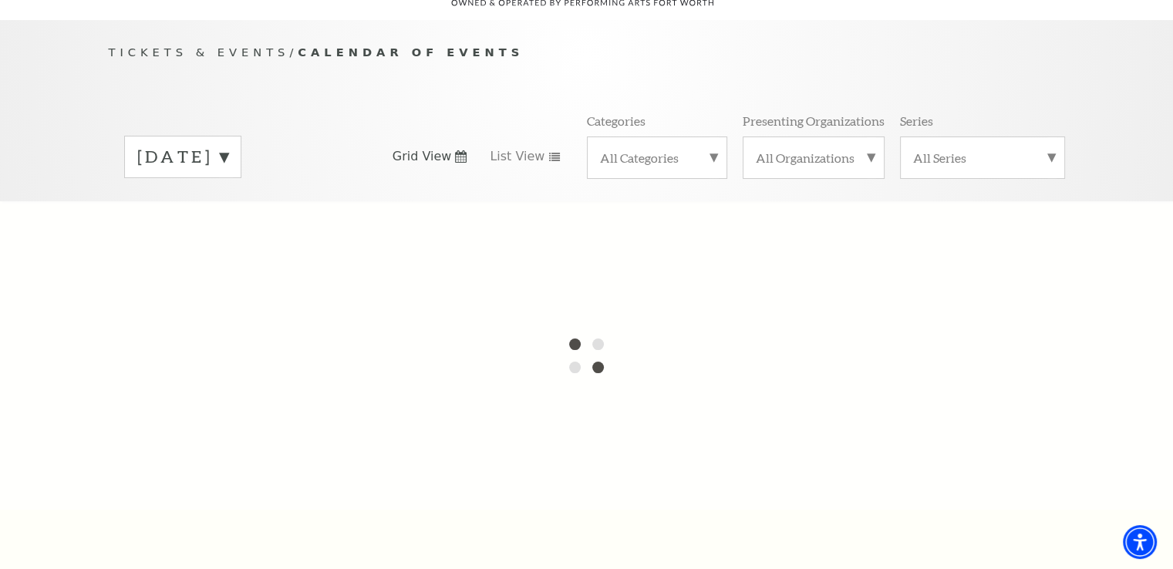
click at [228, 145] on label "[DATE]" at bounding box center [182, 157] width 91 height 24
click at [599, 265] on div at bounding box center [586, 355] width 1173 height 309
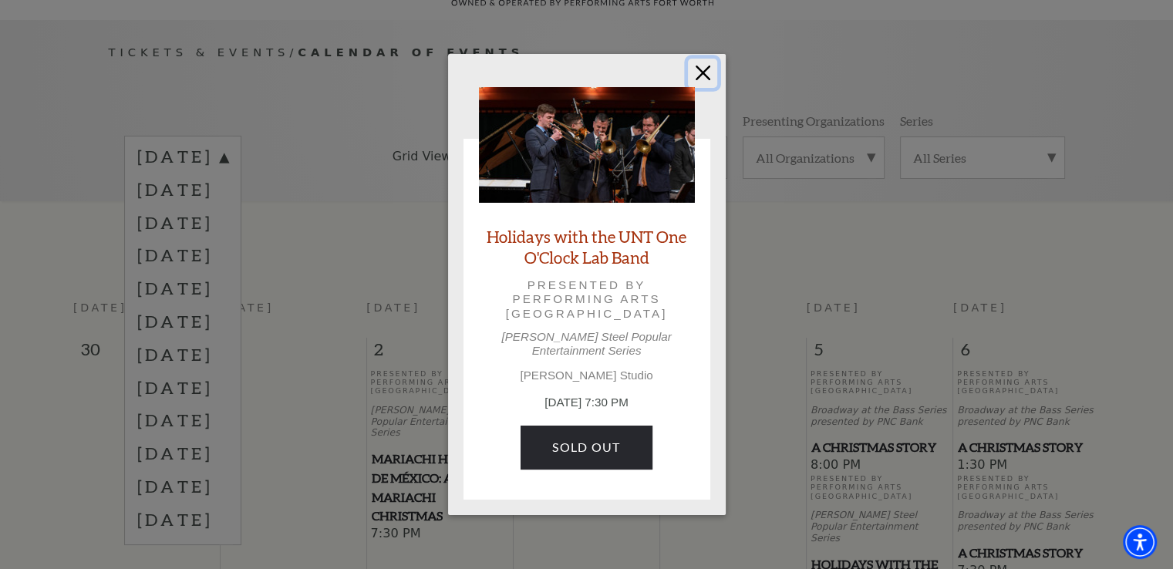
click at [700, 81] on button "Close" at bounding box center [702, 73] width 29 height 29
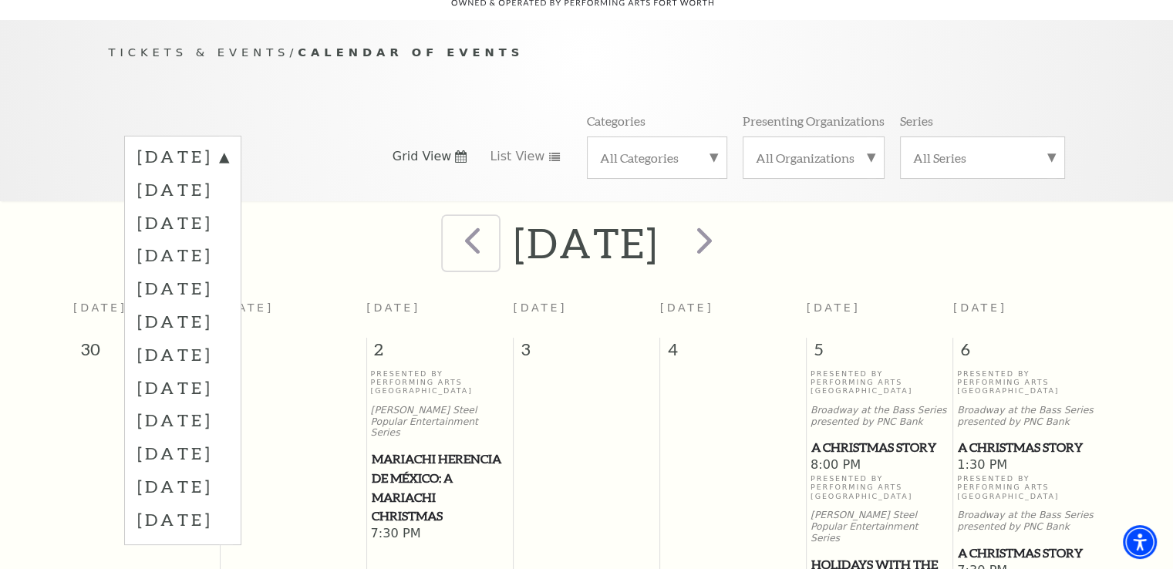
click at [451, 219] on span "prev" at bounding box center [473, 240] width 44 height 44
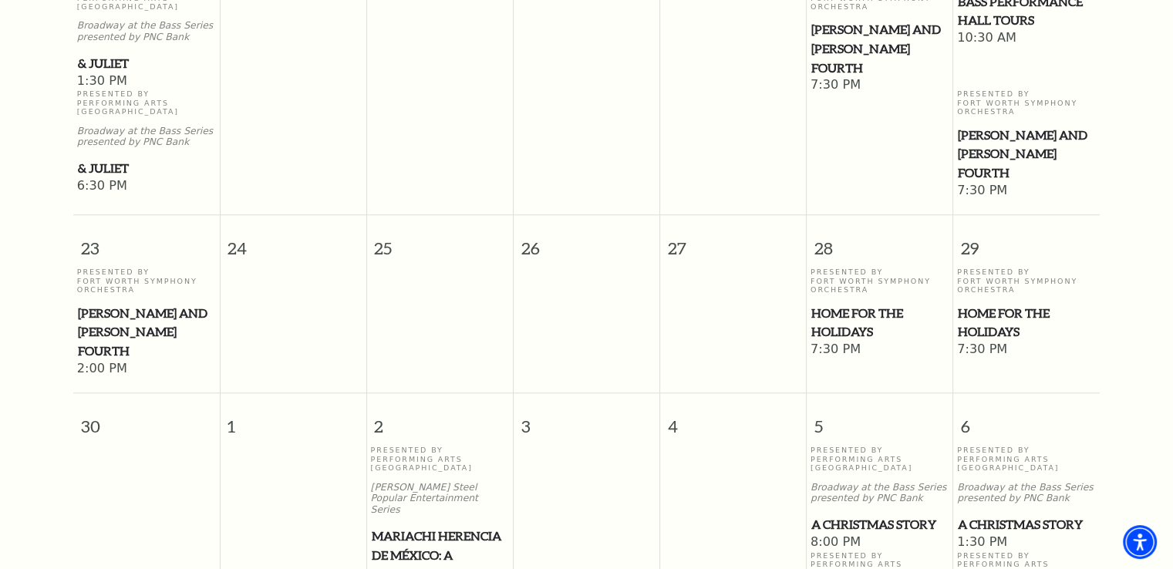
scroll to position [1216, 0]
